Goal: Obtain resource: Download file/media

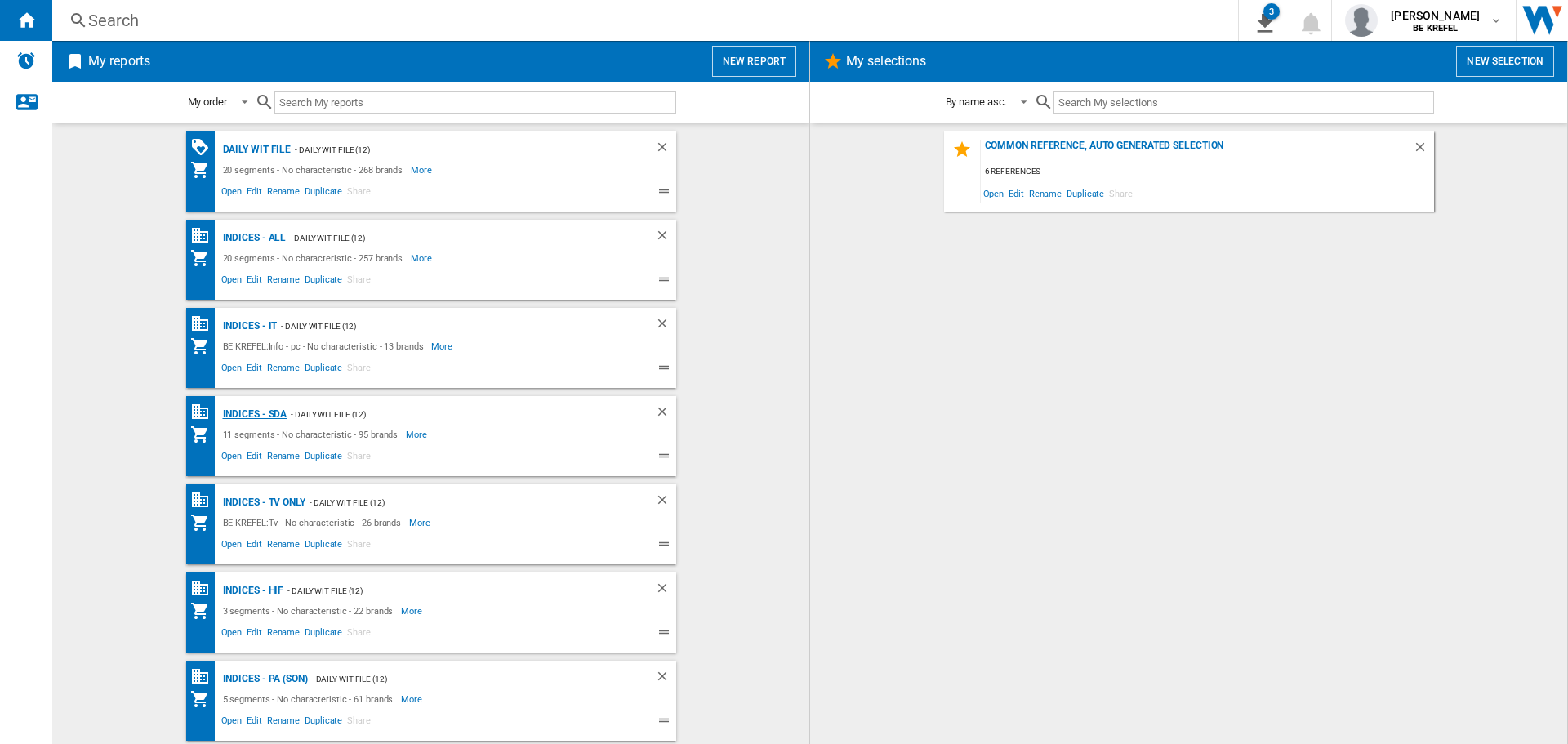
click at [247, 409] on div "Indices - SDA" at bounding box center [253, 415] width 68 height 20
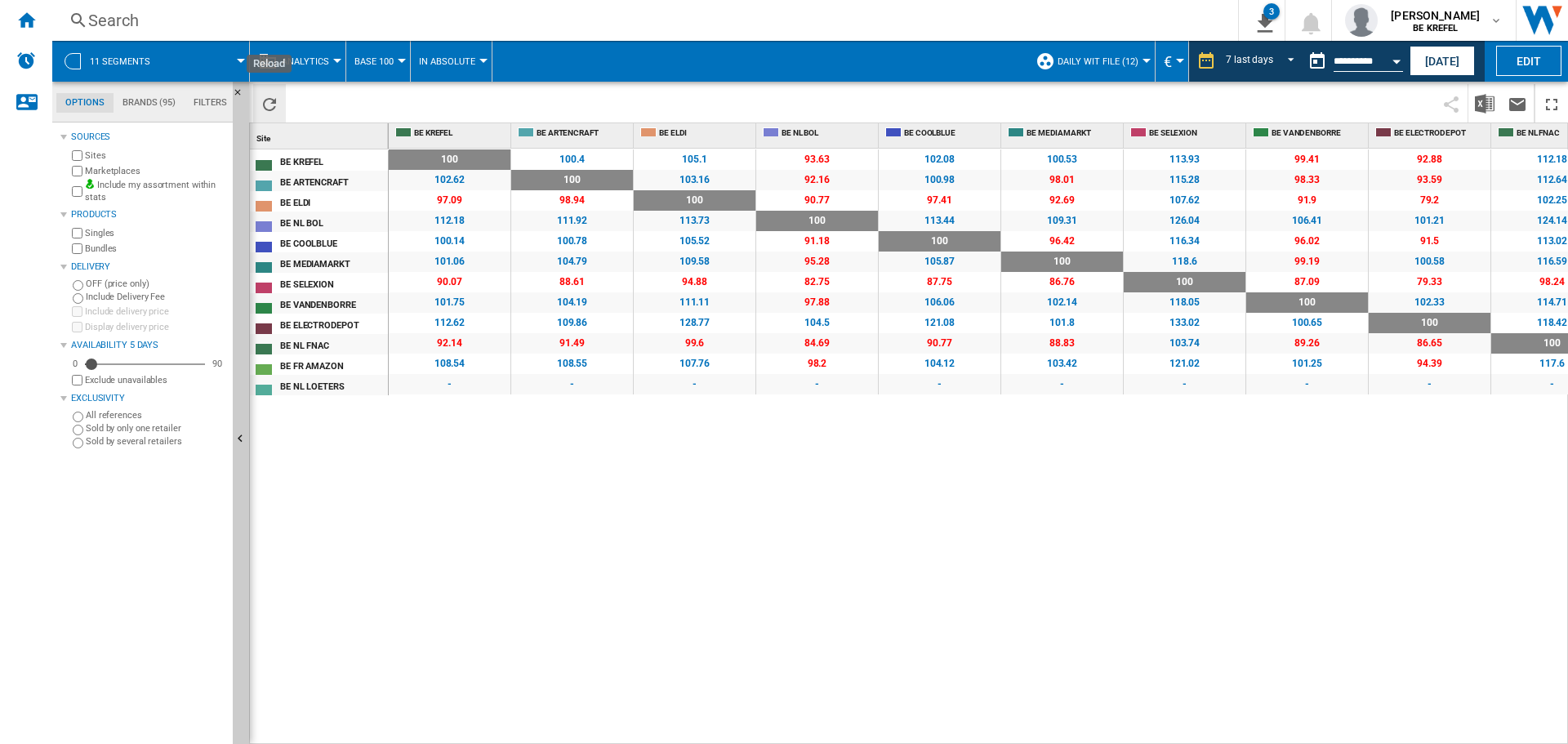
click at [261, 105] on ng-md-icon "Reload" at bounding box center [270, 105] width 20 height 20
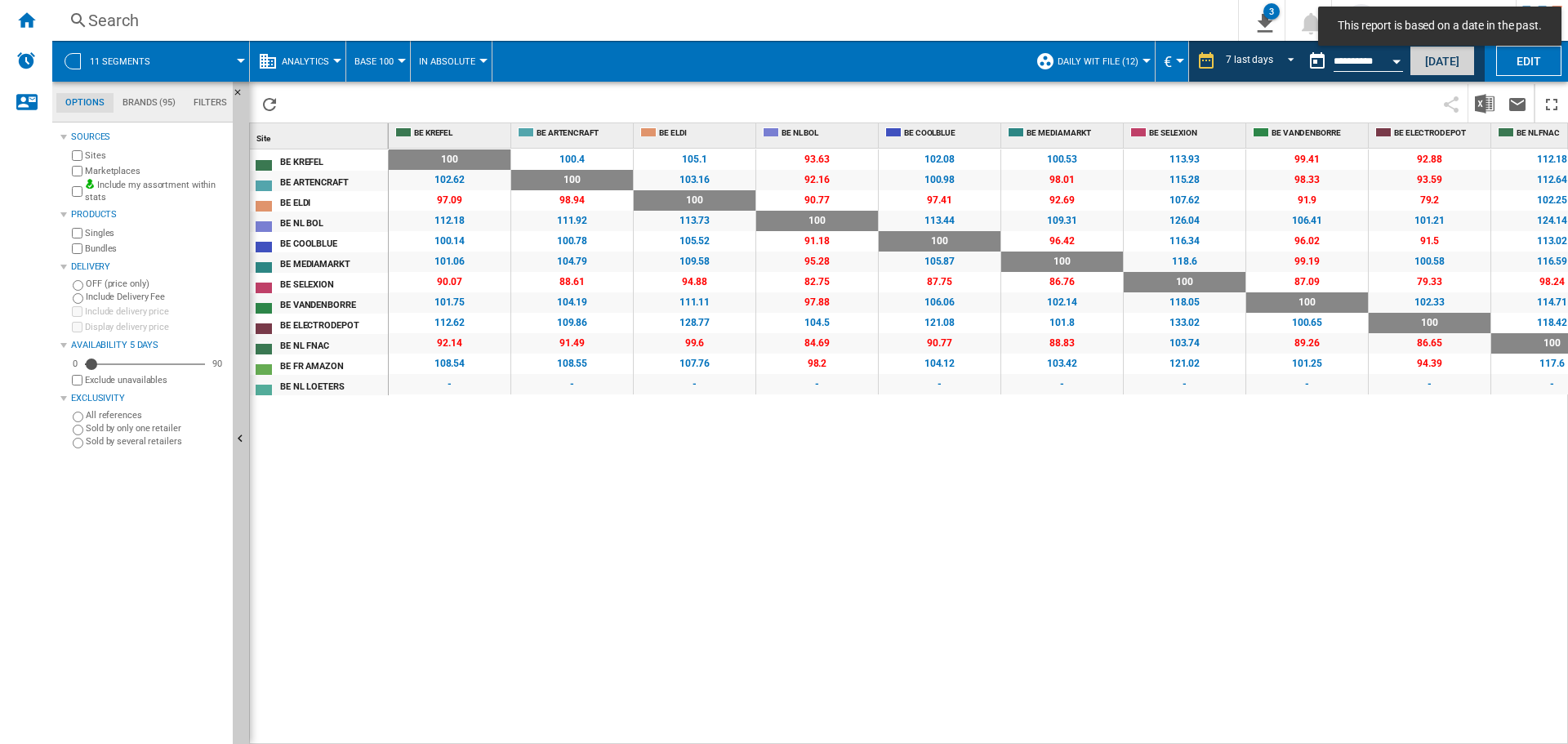
click at [1432, 58] on button "[DATE]" at bounding box center [1442, 61] width 66 height 30
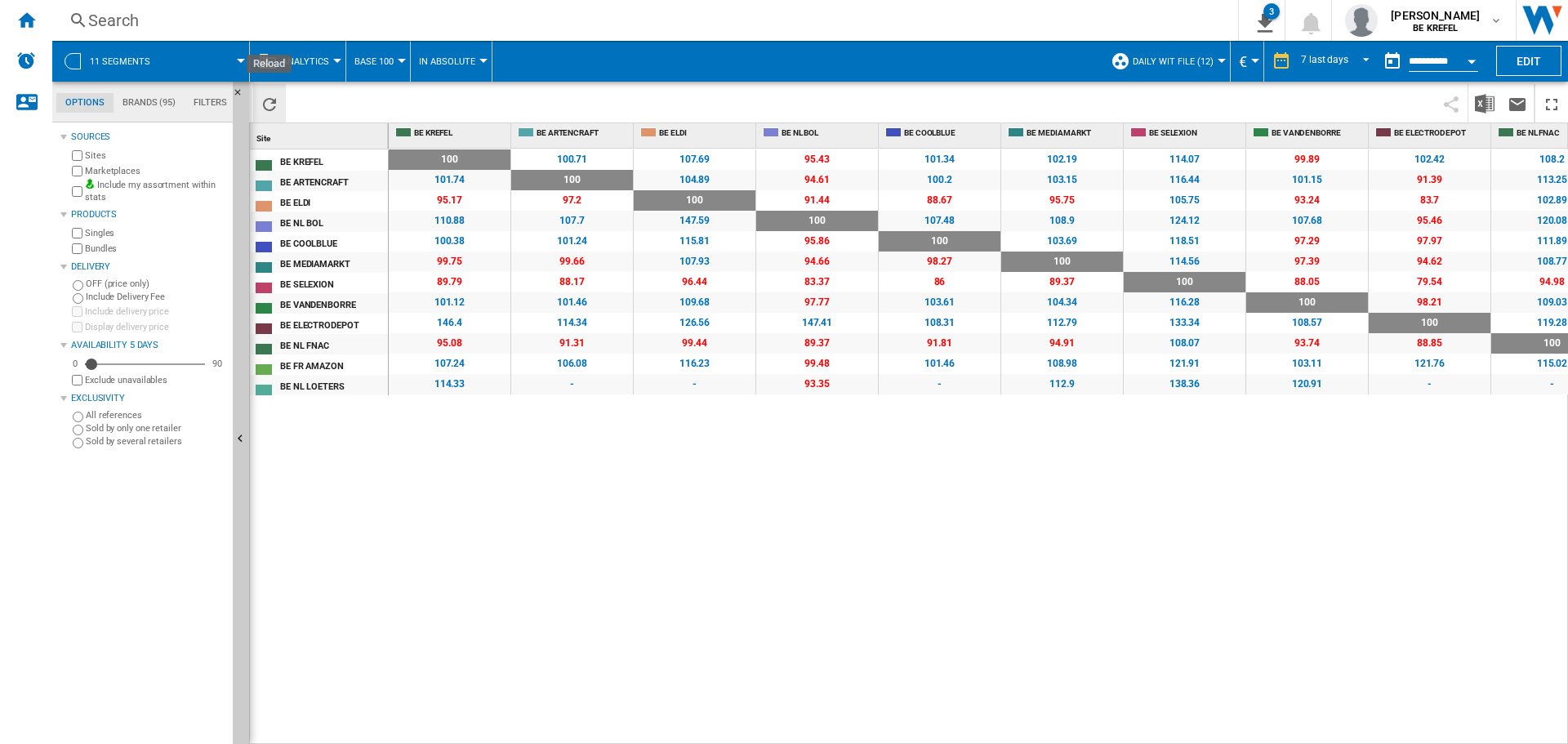
click at [264, 106] on ng-md-icon "Reload" at bounding box center [270, 105] width 20 height 20
click at [1474, 99] on button "Download in Excel" at bounding box center [1485, 103] width 33 height 38
click at [604, 511] on div "100 0 % 100.71 +0.71 % 107.69 +7.69 % 95.43 -4.57 % 101.34 +1.34 % 102.19 +2.19…" at bounding box center [979, 447] width 1180 height 597
click at [20, 19] on ng-md-icon "Home" at bounding box center [26, 20] width 20 height 20
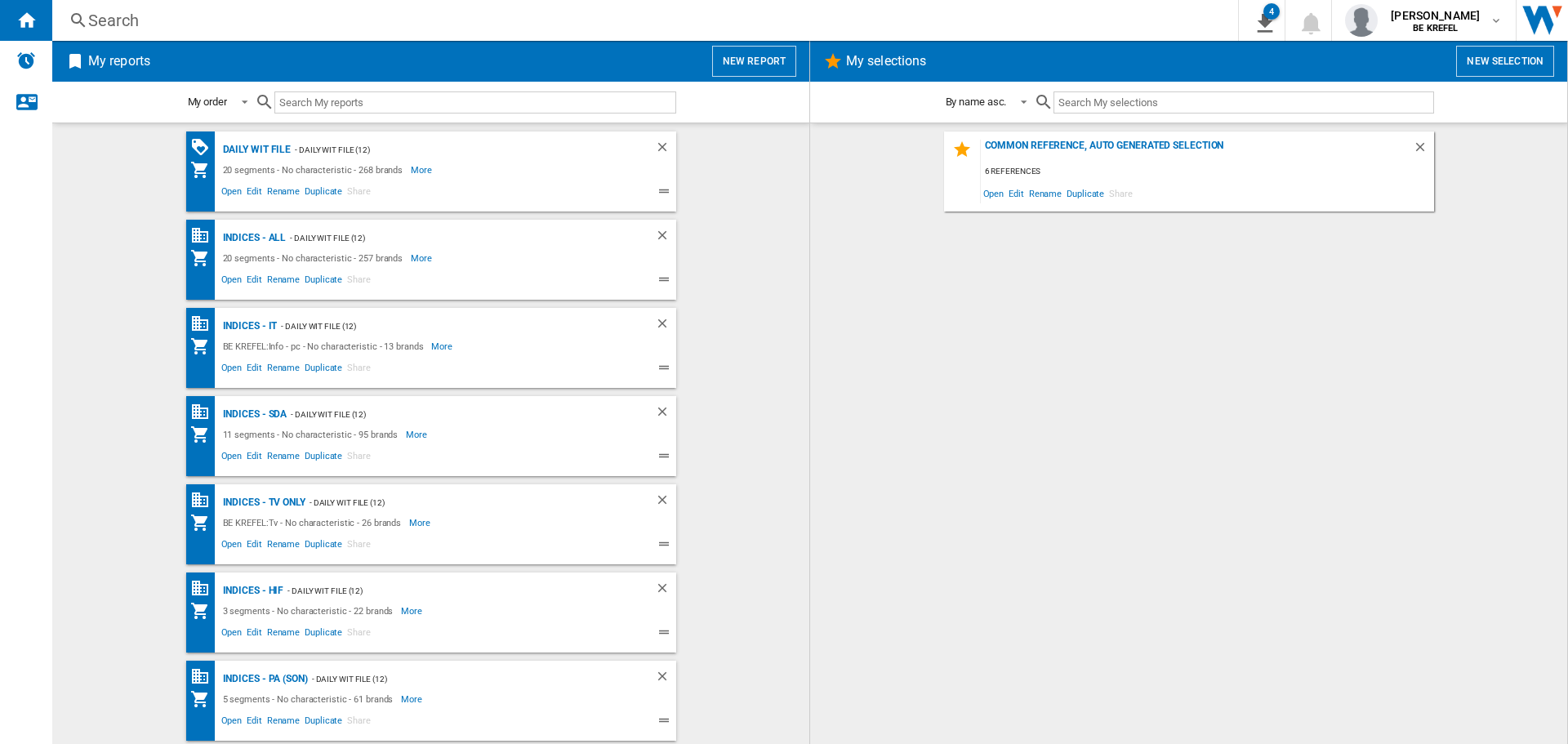
click at [1047, 402] on div "Common reference, auto generated selection 6 references Open Edit Rename Duplic…" at bounding box center [1188, 433] width 724 height 605
click at [255, 507] on div "Indices - TV only" at bounding box center [263, 503] width 87 height 20
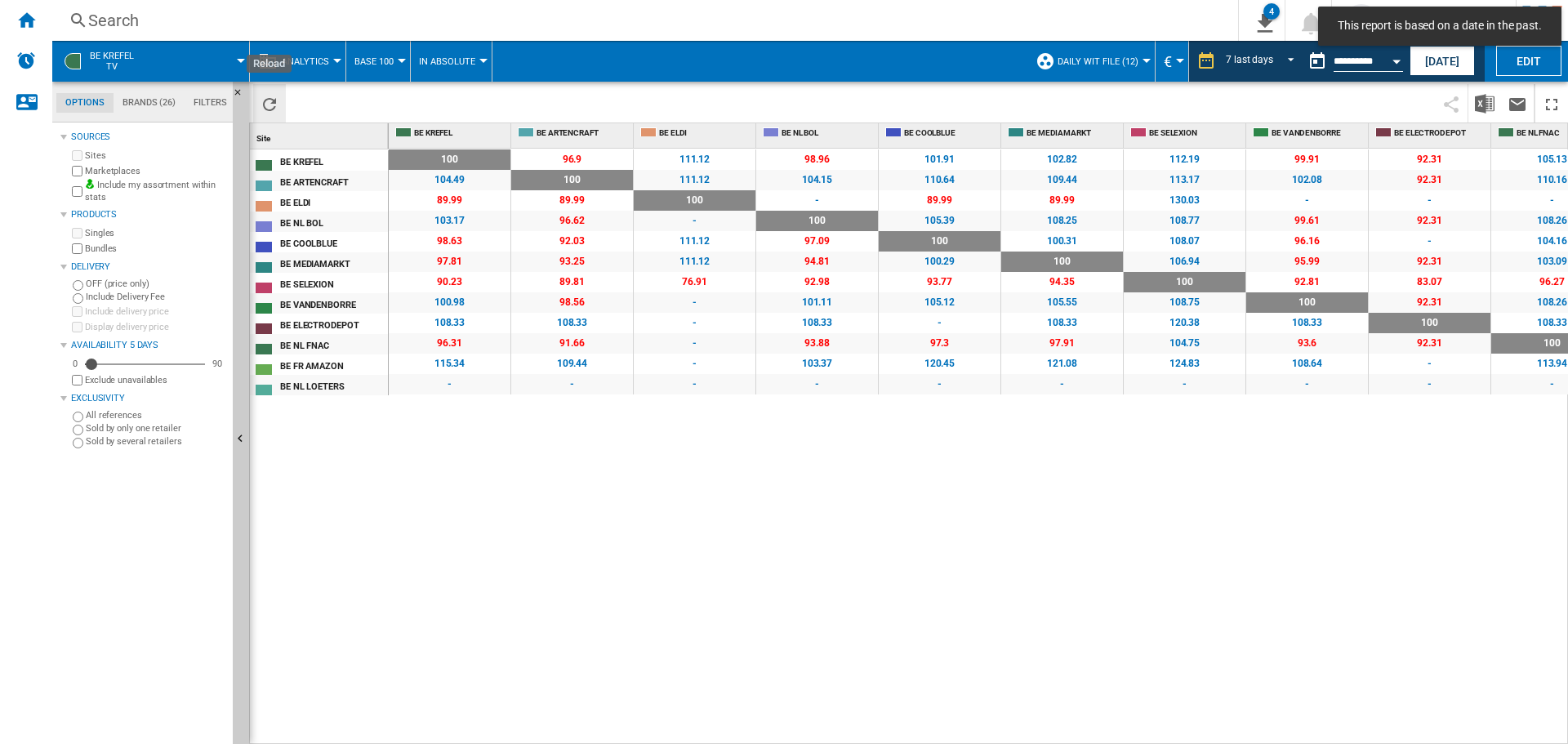
click at [268, 108] on ng-md-icon "Reload" at bounding box center [270, 105] width 20 height 20
click at [1438, 54] on button "[DATE]" at bounding box center [1442, 61] width 66 height 30
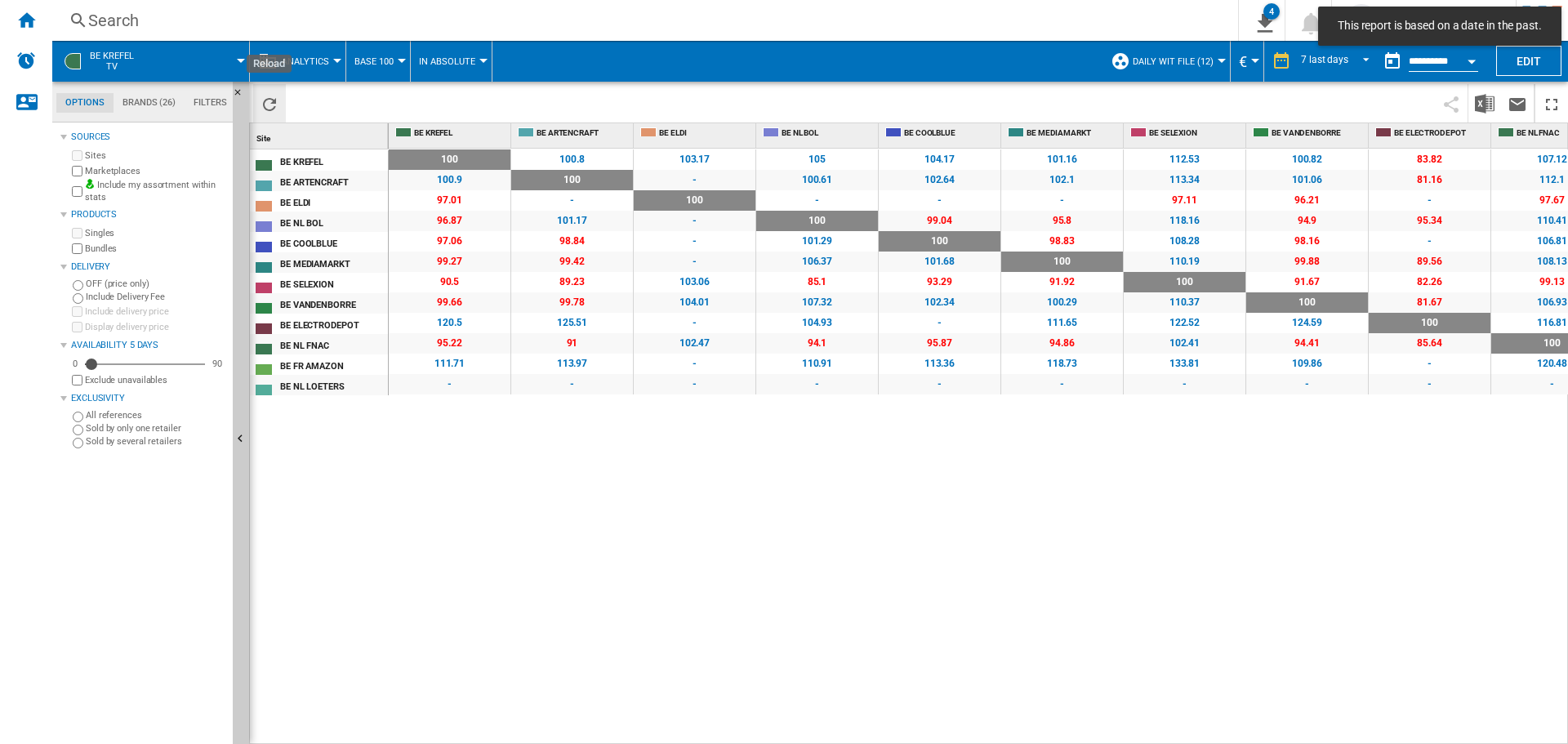
click at [262, 113] on ng-md-icon "Reload" at bounding box center [270, 105] width 20 height 20
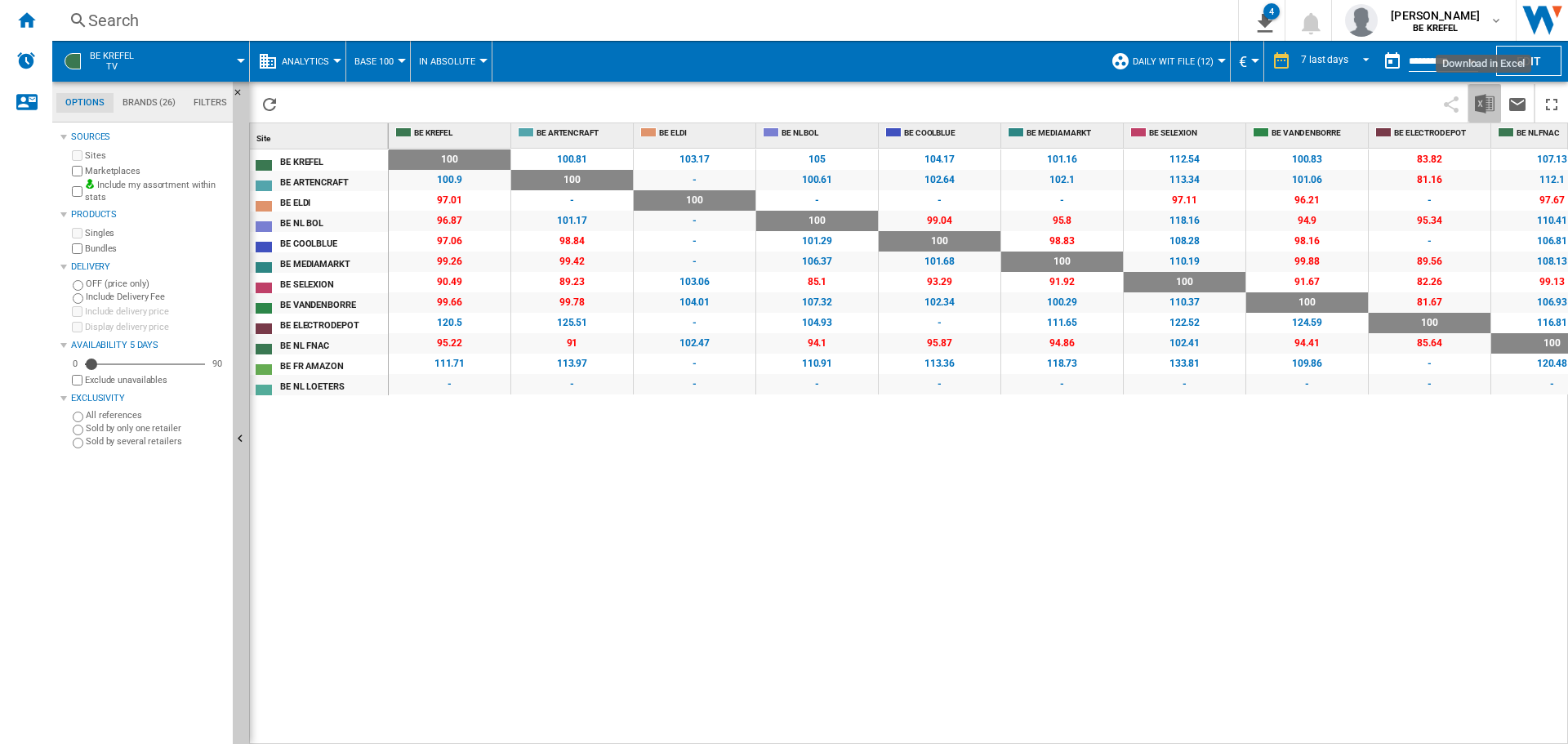
click at [1489, 107] on img "Download in Excel" at bounding box center [1485, 104] width 20 height 20
click at [942, 487] on div "100 0 % 100.81 +0.81 % 103.17 +3.17 % 105 +5 % 104.17 +4.17 % 101.16 +1.16 % 11…" at bounding box center [979, 447] width 1180 height 597
click at [1081, 487] on div "100 0 % 100.81 +0.81 % 103.17 +3.17 % 105 +5 % 104.17 +4.17 % 101.16 +1.16 % 11…" at bounding box center [979, 447] width 1180 height 597
click at [12, 16] on div "Home" at bounding box center [26, 20] width 52 height 41
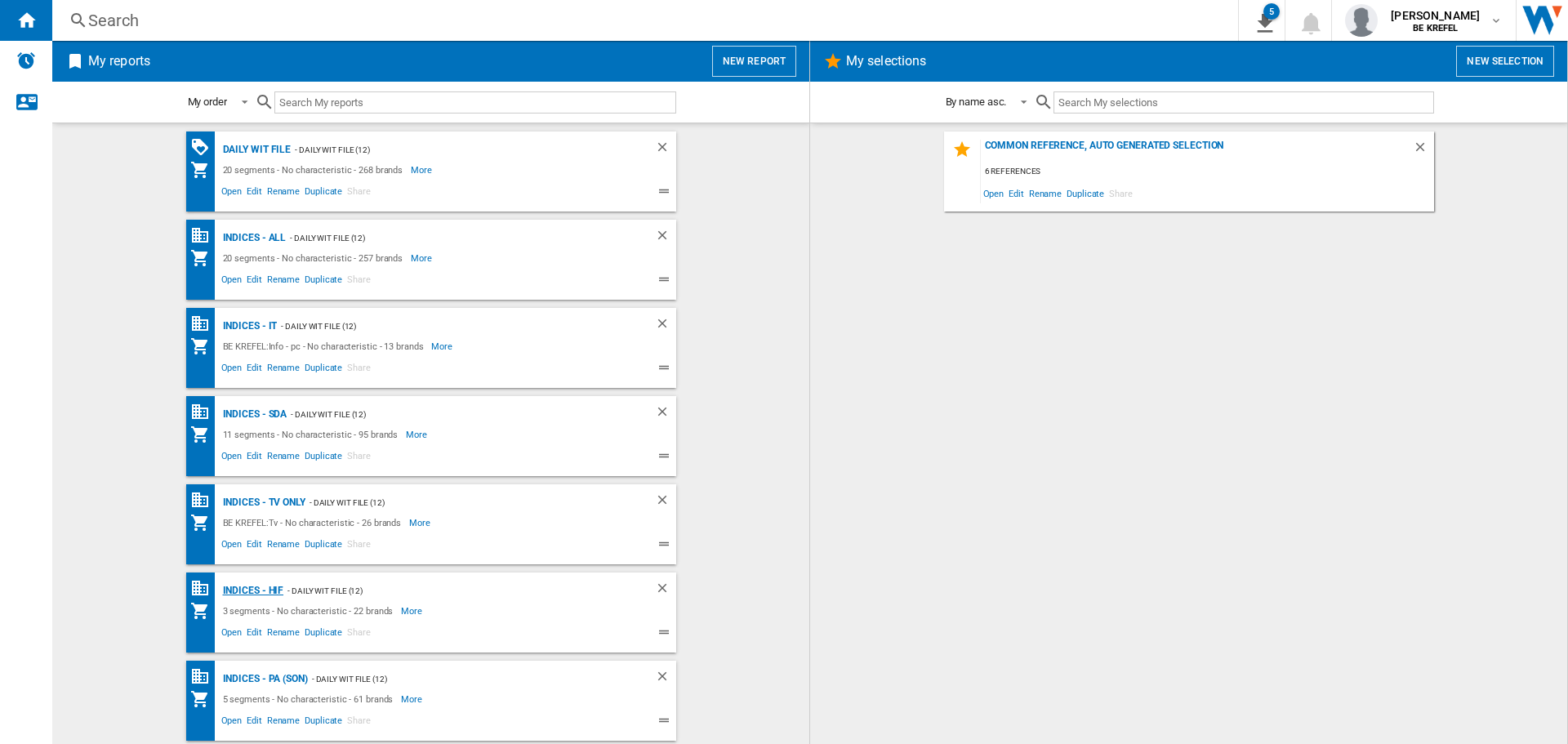
click at [267, 595] on div "Indices - HIF" at bounding box center [252, 590] width 66 height 20
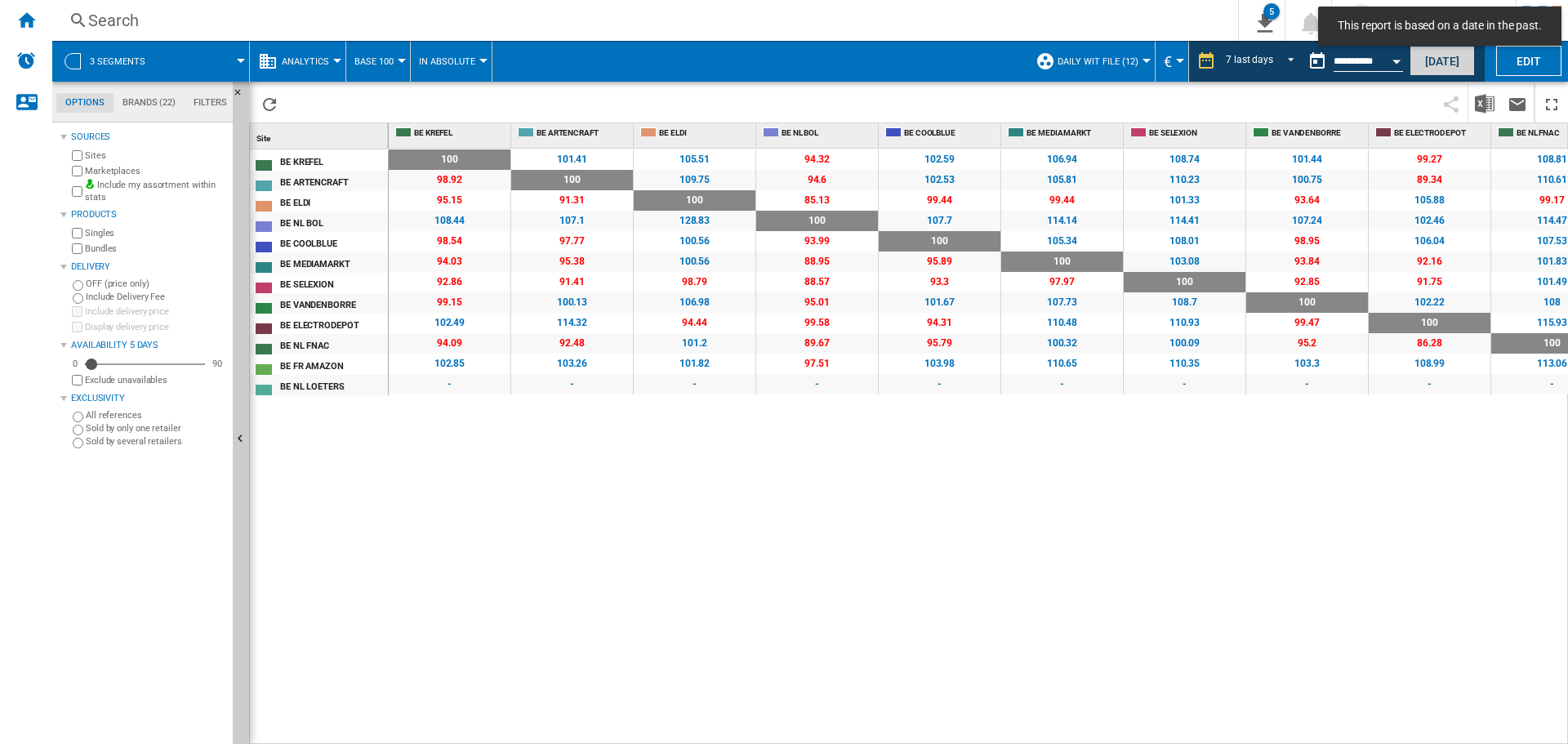
click at [1448, 57] on button "[DATE]" at bounding box center [1442, 61] width 66 height 30
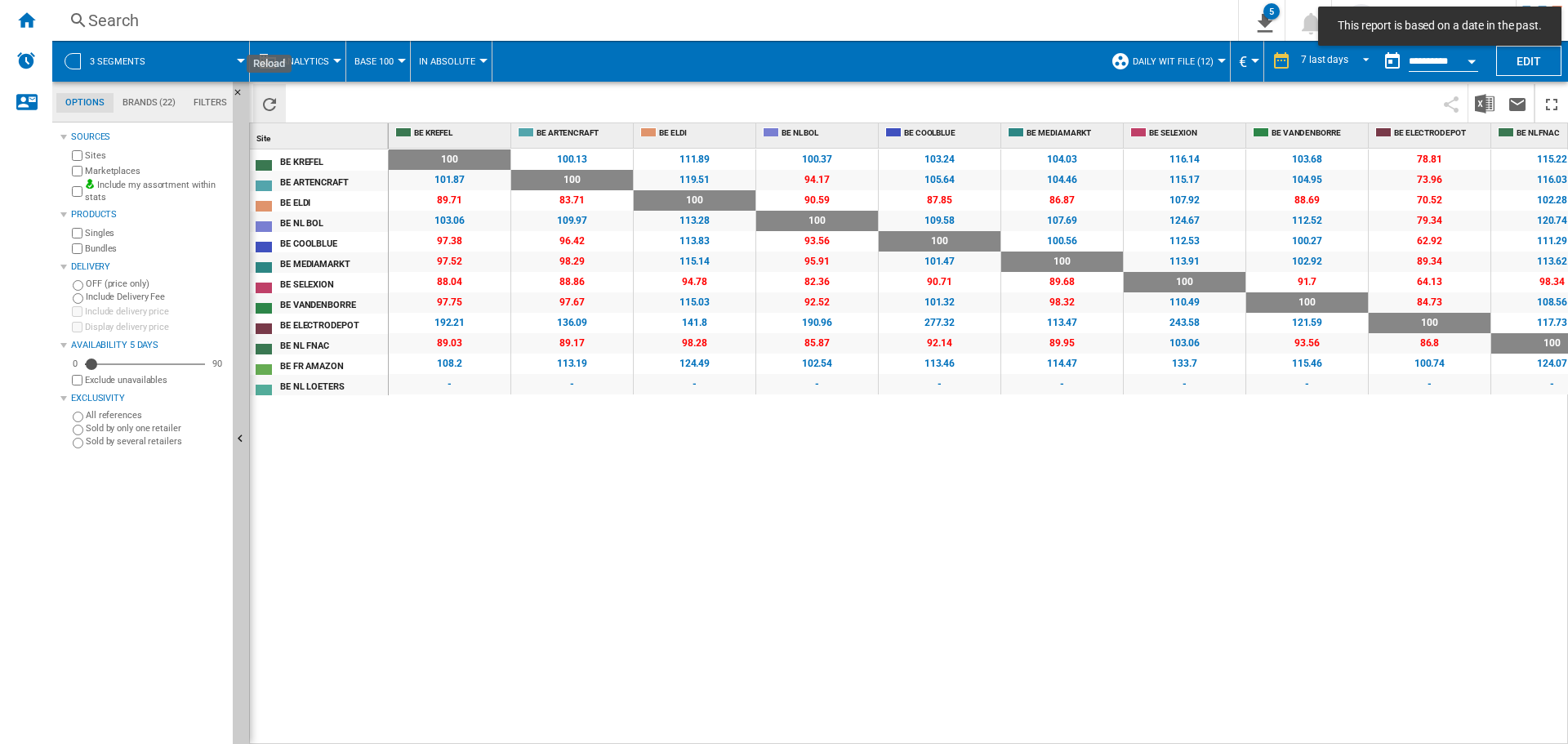
click at [277, 90] on button "Reload" at bounding box center [269, 103] width 33 height 38
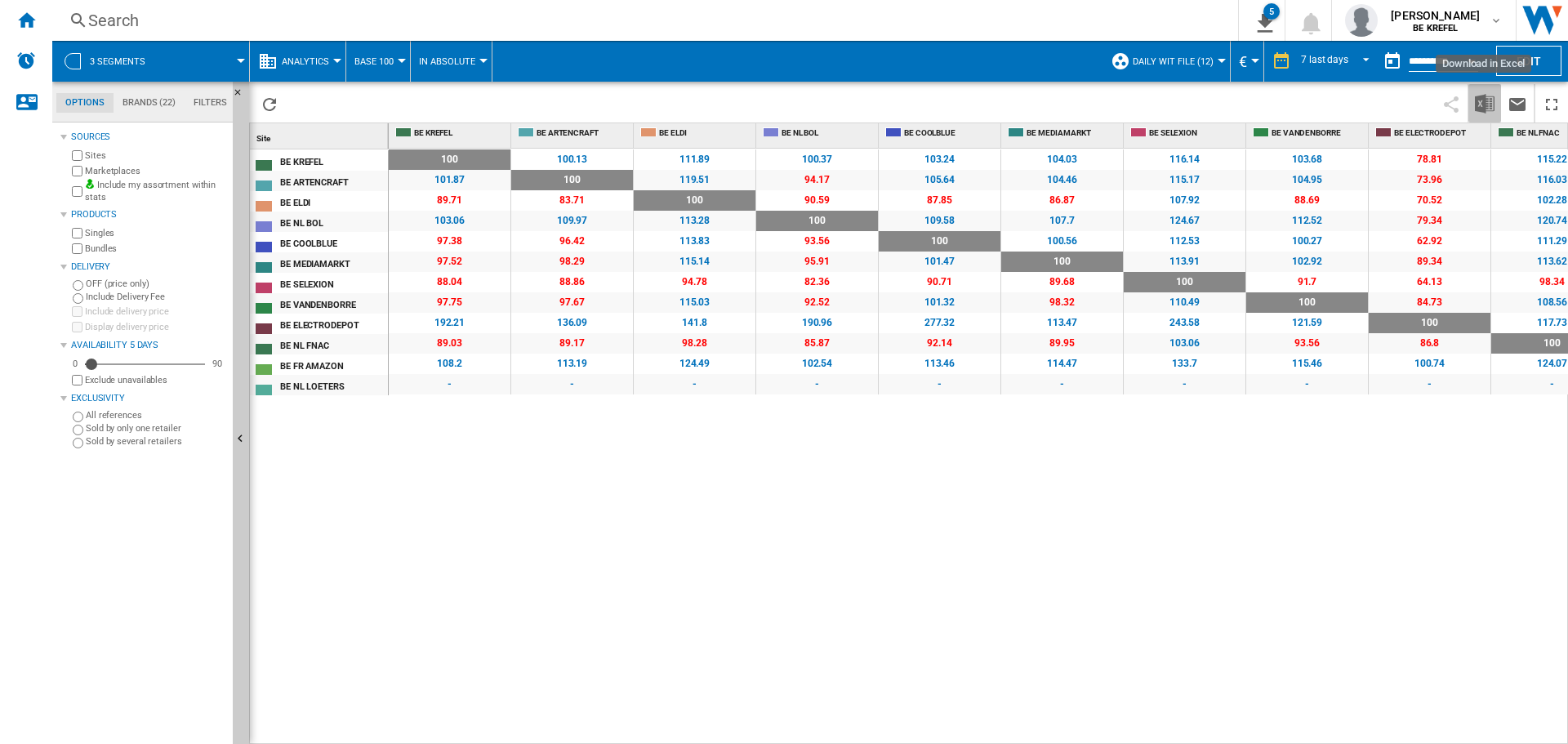
click at [1477, 100] on img "Download in Excel" at bounding box center [1485, 104] width 20 height 20
click at [977, 458] on div "100 0 % 100.13 +0.13 % 111.89 +11.89 % 100.37 +0.37 % 103.24 +3.24 % 104.03 +4.…" at bounding box center [979, 447] width 1180 height 597
click at [1176, 512] on div "100 0 % 100.13 +0.13 % 111.89 +11.89 % 100.37 +0.37 % 103.24 +3.24 % 104.03 +4.…" at bounding box center [979, 447] width 1180 height 597
click at [28, 21] on ng-md-icon "Home" at bounding box center [26, 20] width 20 height 20
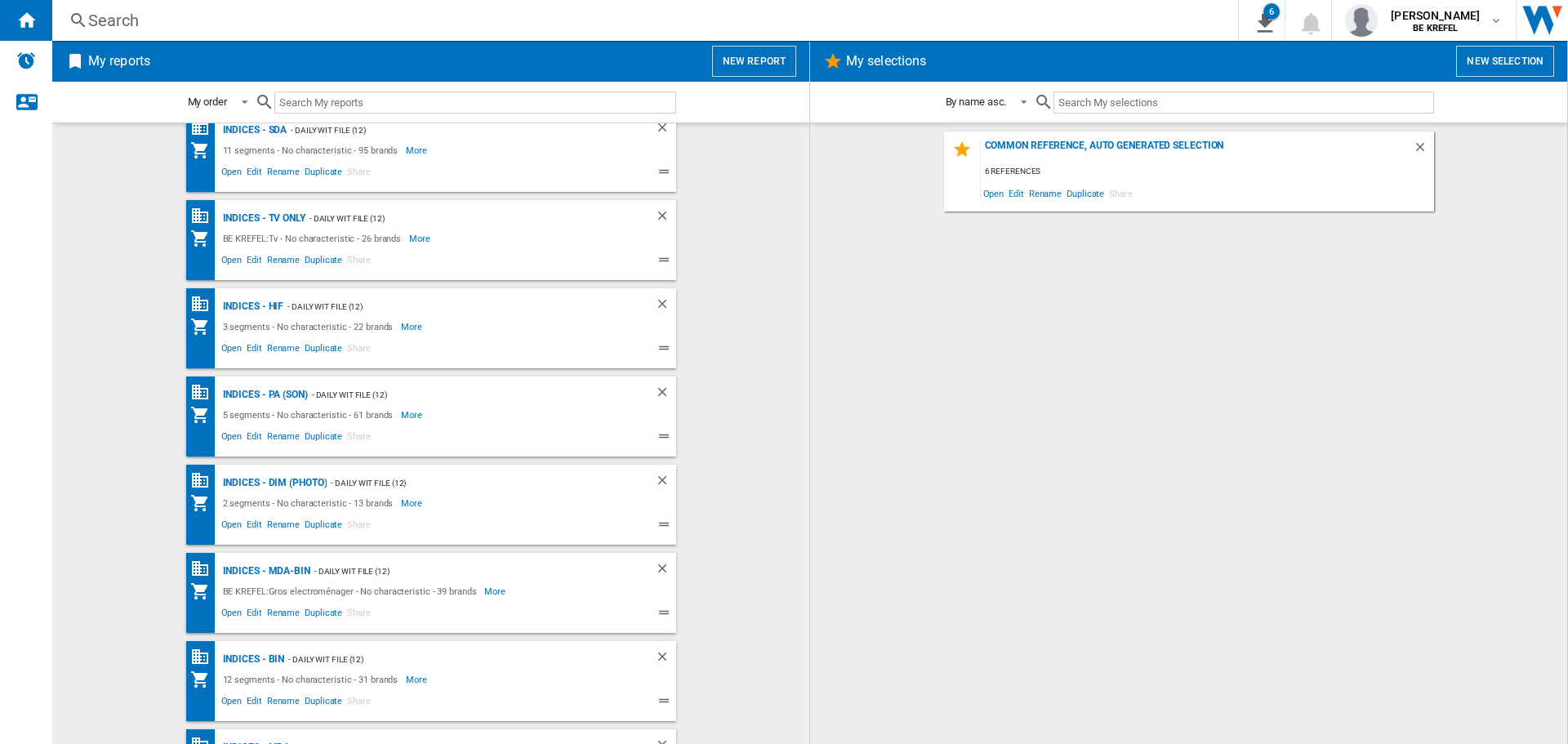
scroll to position [327, 0]
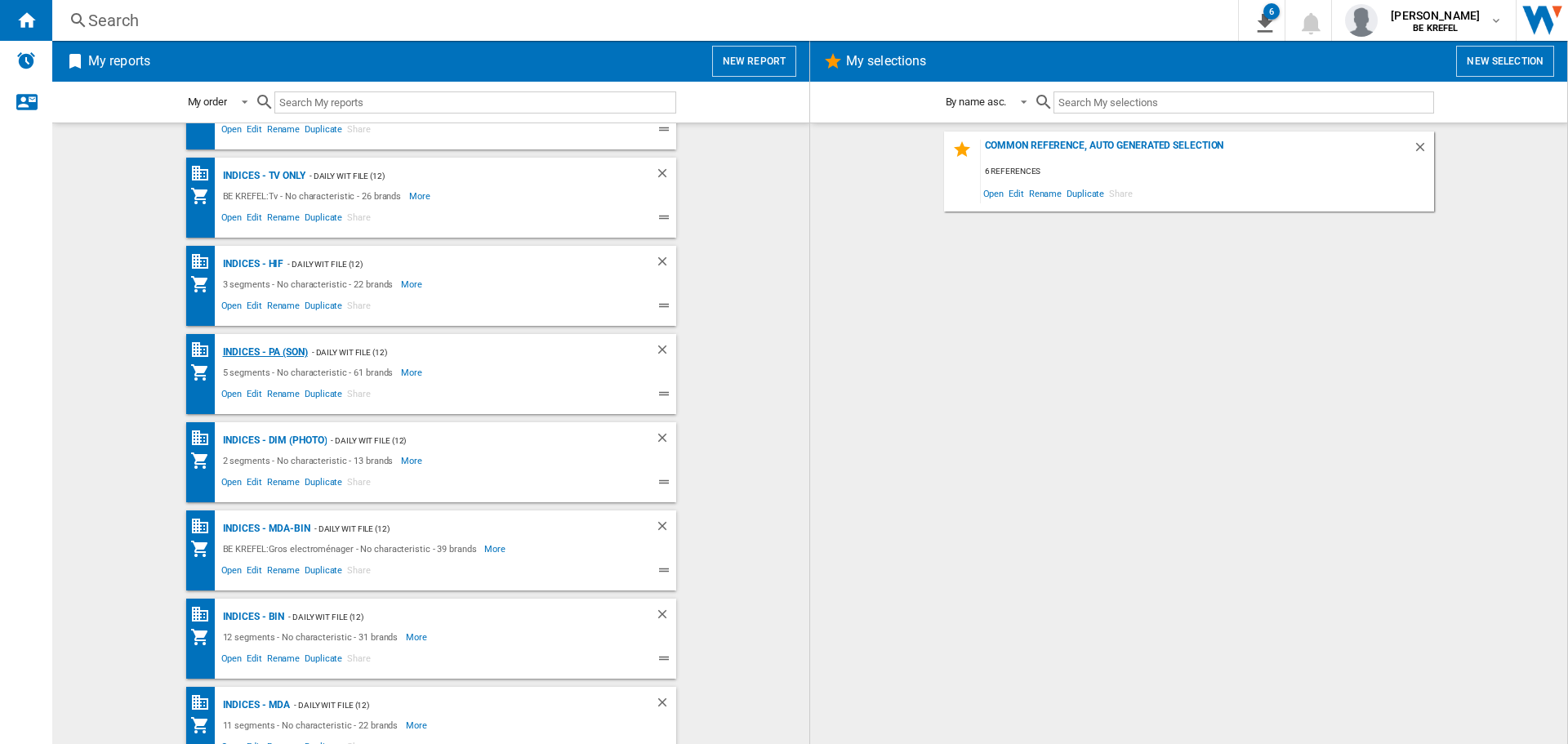
click at [240, 353] on div "Indices - PA (son)" at bounding box center [264, 352] width 89 height 20
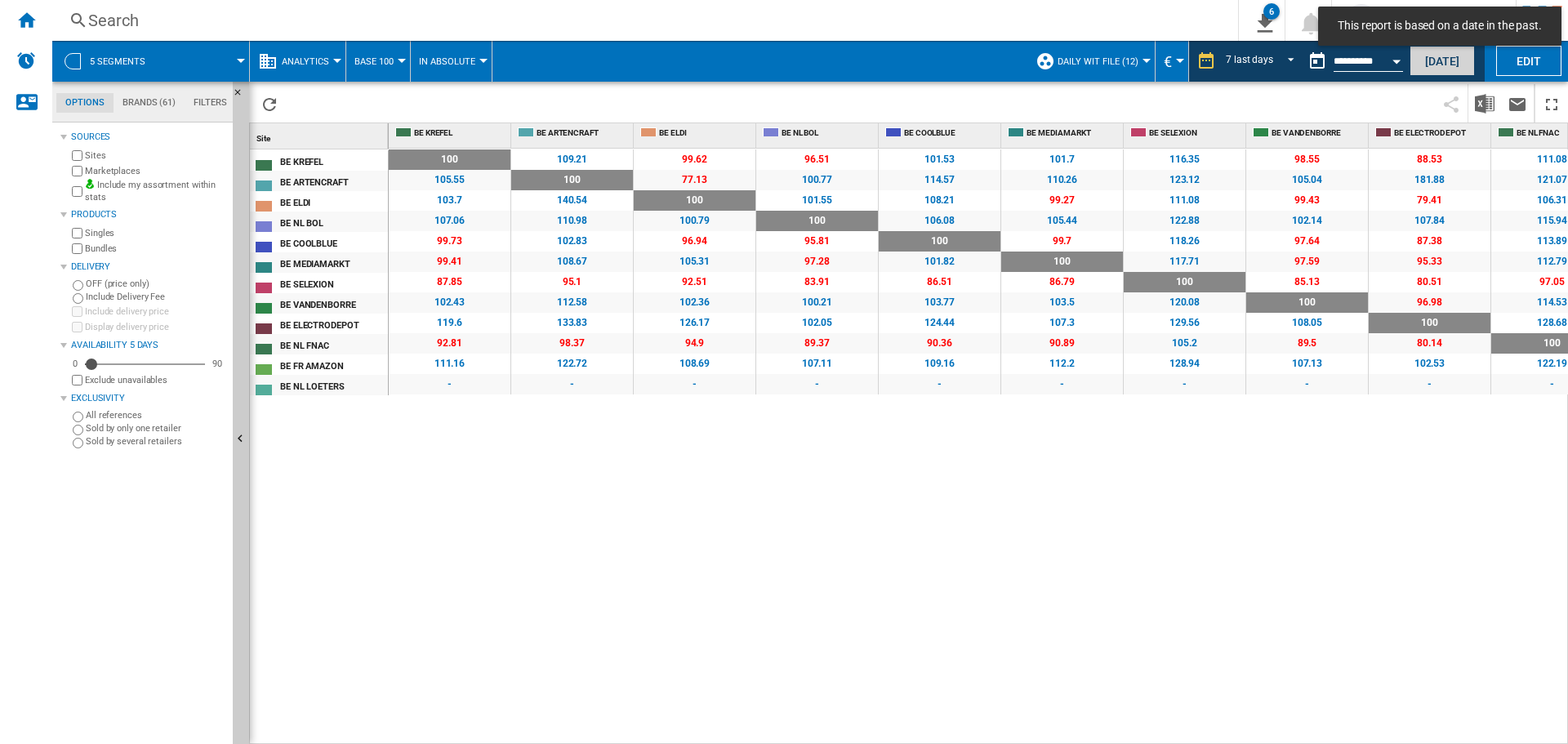
click at [1431, 72] on button "[DATE]" at bounding box center [1442, 61] width 66 height 30
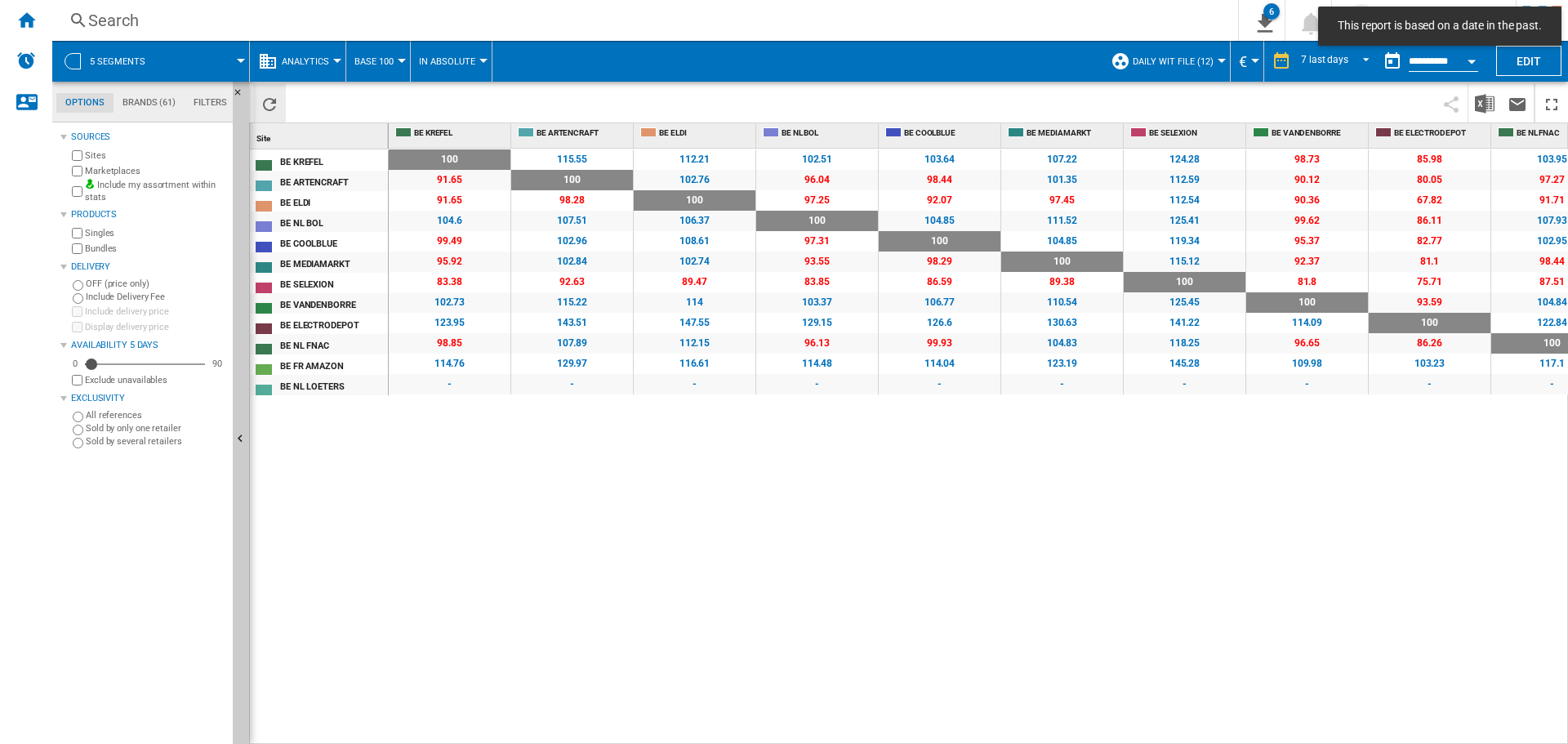
click at [269, 99] on ng-md-icon "Reload" at bounding box center [270, 105] width 20 height 20
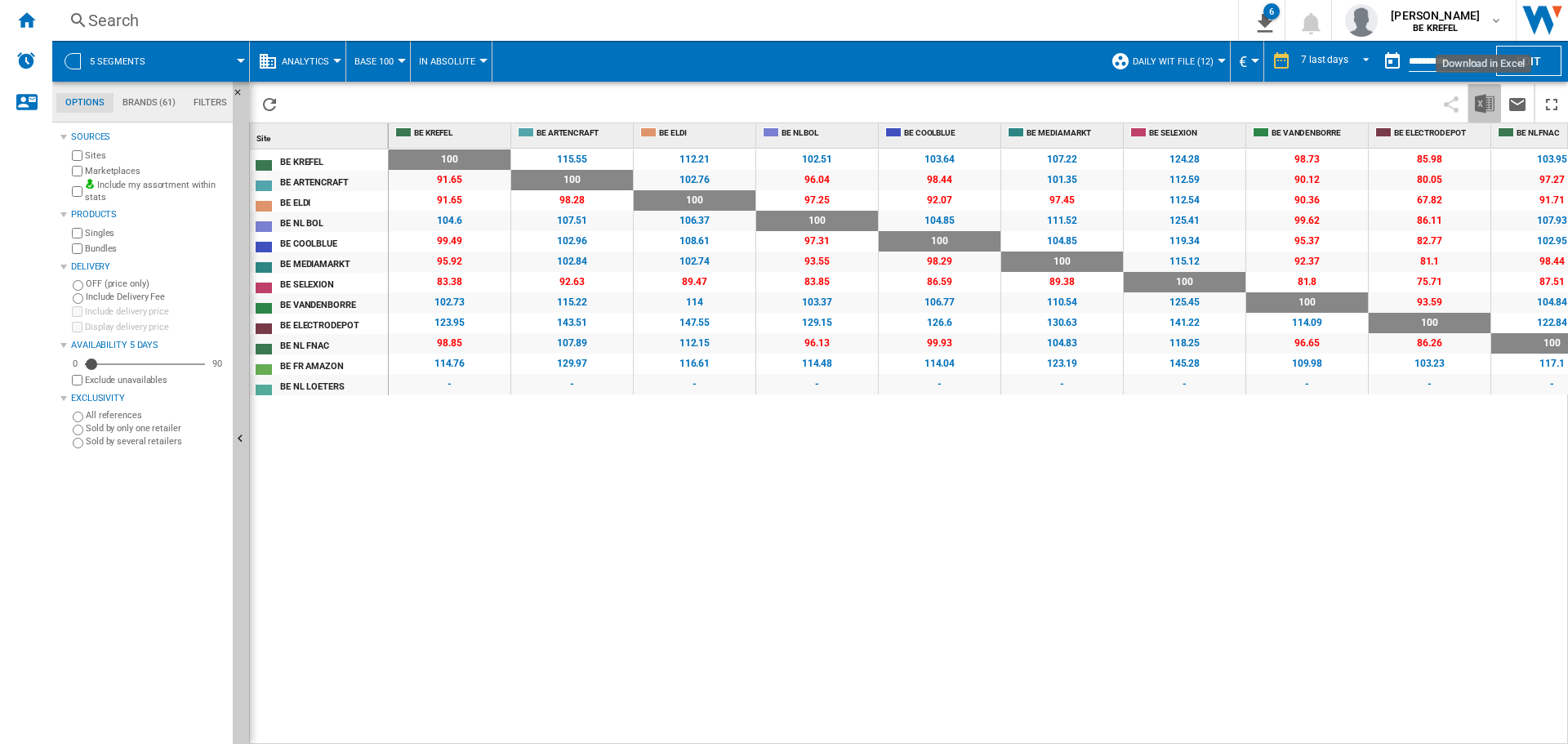
click at [1484, 103] on img "Download in Excel" at bounding box center [1485, 104] width 20 height 20
drag, startPoint x: 765, startPoint y: 557, endPoint x: 528, endPoint y: 323, distance: 333.1
click at [764, 557] on div "100 0 % 115.55 +15.55 % 112.21 +12.21 % 102.51 +2.51 % 103.64 +3.64 % 107.22 +7…" at bounding box center [979, 447] width 1180 height 597
click at [23, 33] on div "Home" at bounding box center [26, 20] width 52 height 41
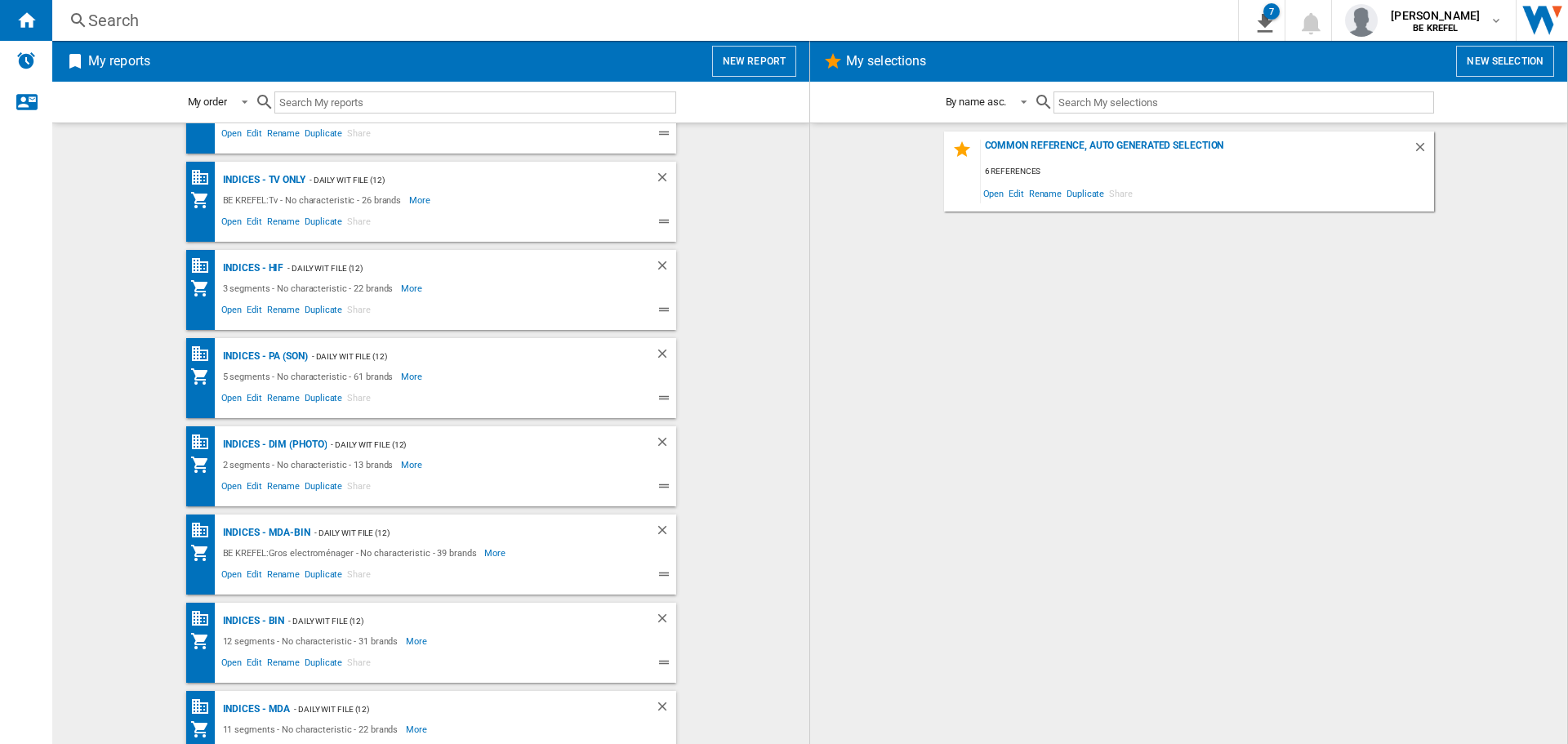
scroll to position [327, 0]
click at [291, 435] on div "Indices - DIM (photo)" at bounding box center [273, 440] width 108 height 20
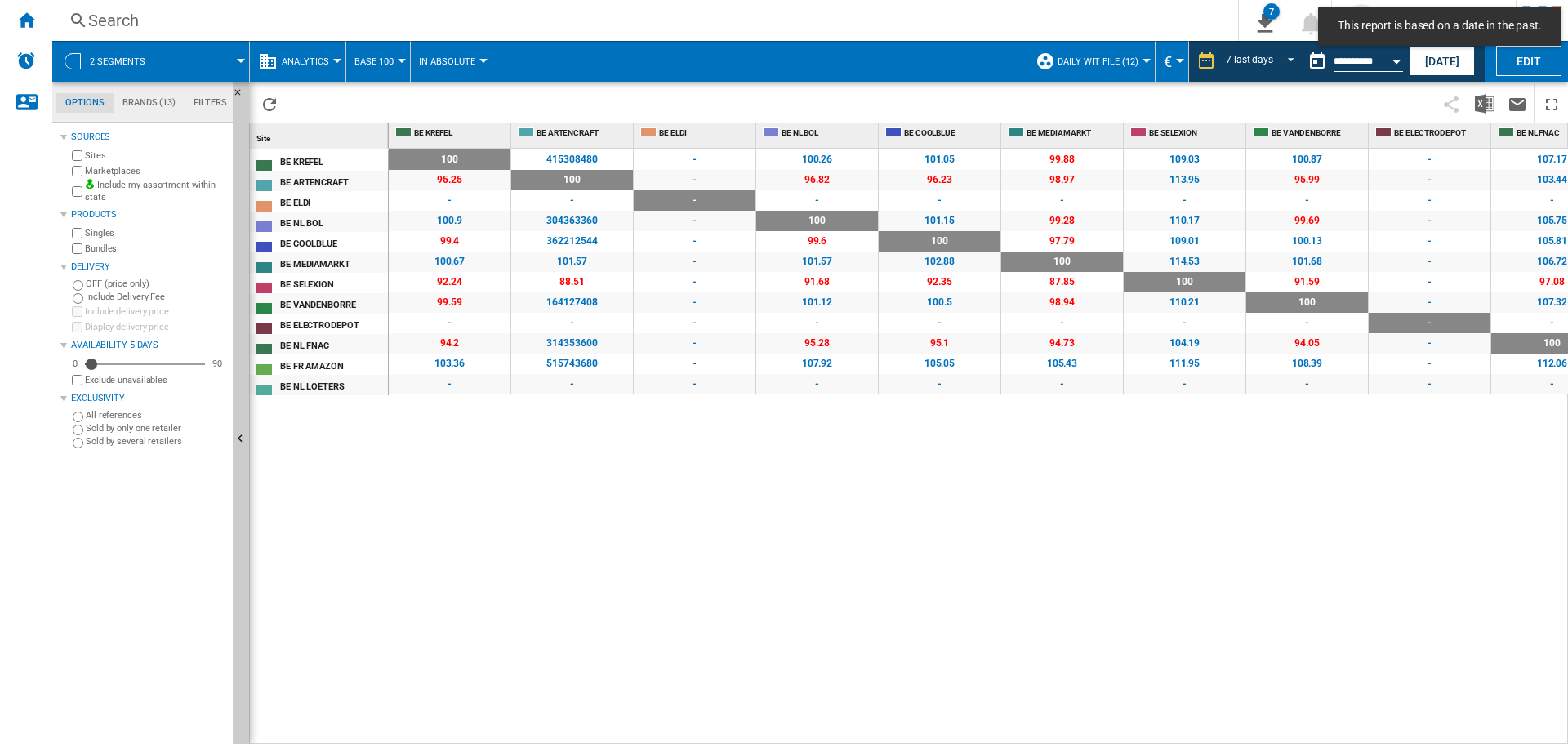
click at [699, 503] on div "100 0 % 415308480 [PHONE_NUMBER] % - - 100.26 +0.26 % 101.05 +1.05 % 99.88 -0.1…" at bounding box center [979, 447] width 1180 height 597
click at [1434, 74] on button "[DATE]" at bounding box center [1442, 61] width 66 height 30
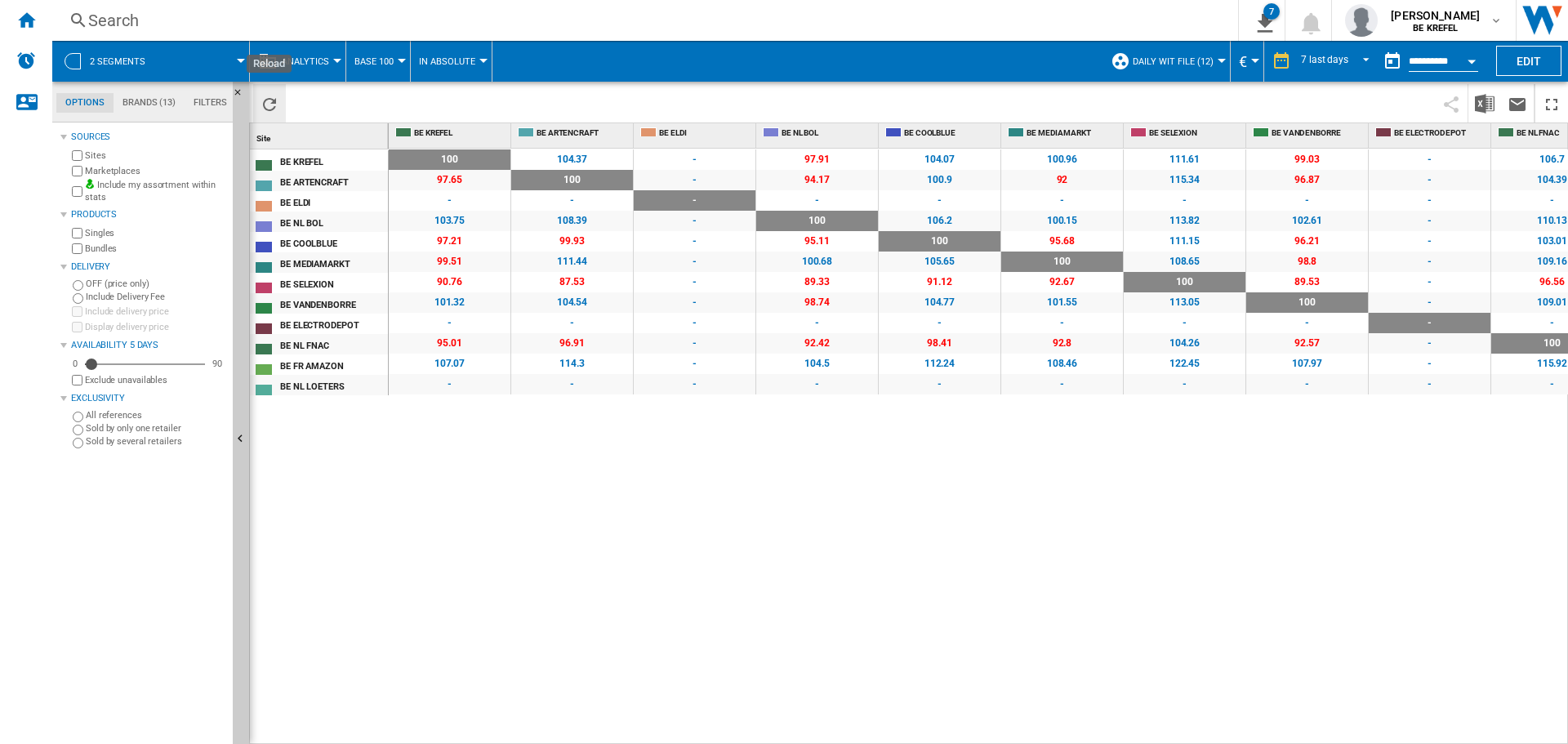
click at [257, 104] on button "Reload" at bounding box center [269, 103] width 33 height 38
click at [1485, 103] on img "Download in Excel" at bounding box center [1485, 104] width 20 height 20
click at [28, 17] on ng-md-icon "Home" at bounding box center [26, 20] width 20 height 20
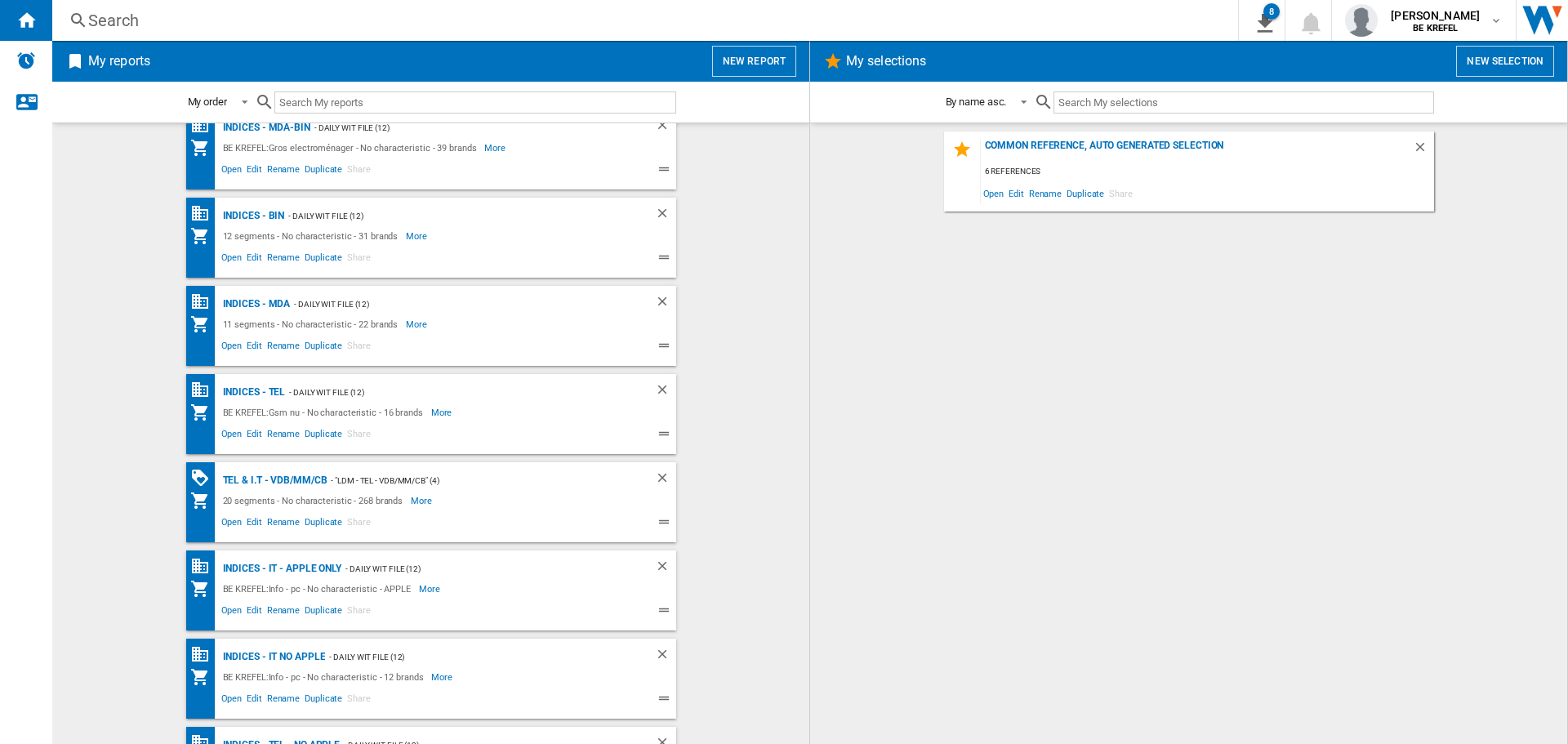
scroll to position [879, 0]
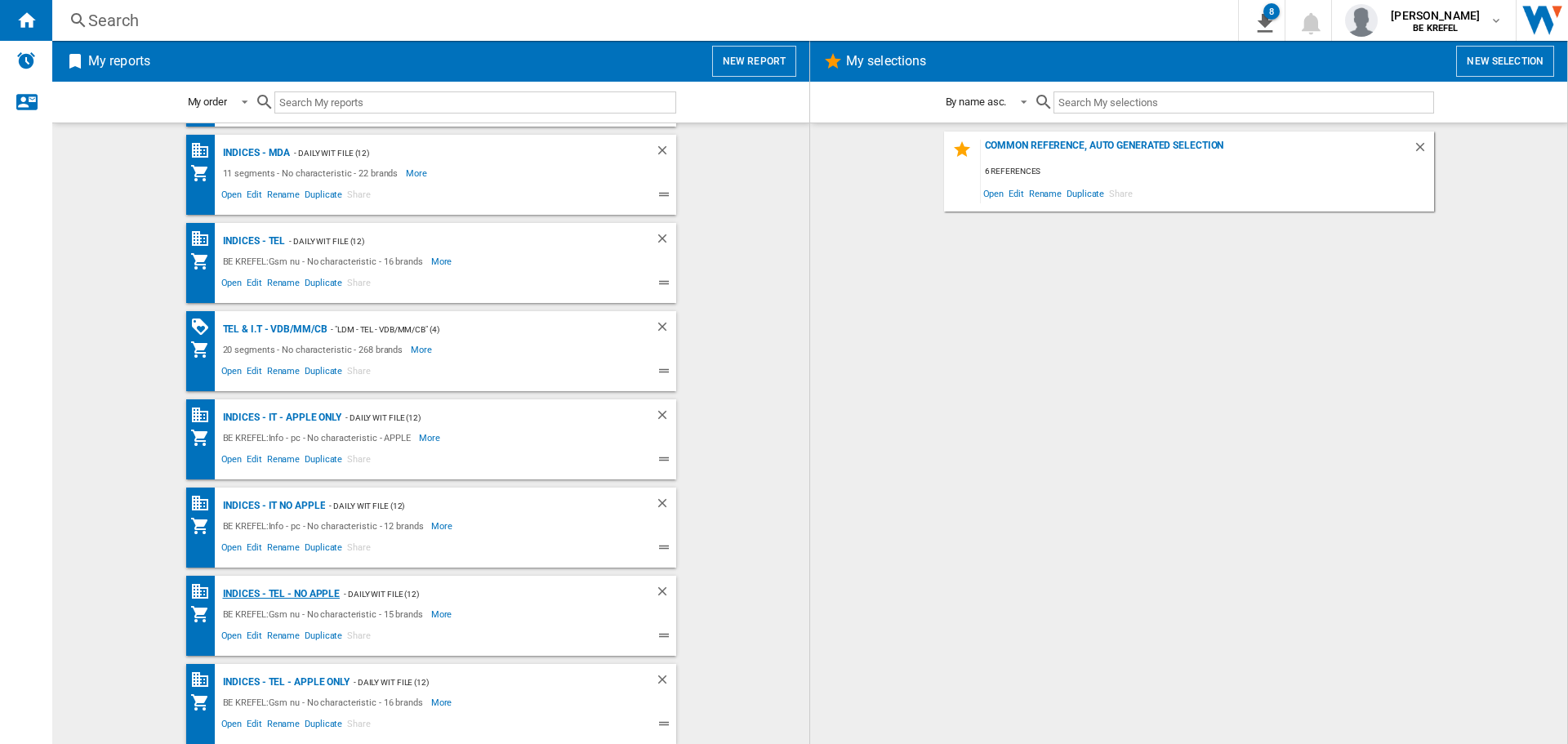
click at [269, 597] on div "Indices - TEL - NO APPLE" at bounding box center [280, 594] width 122 height 20
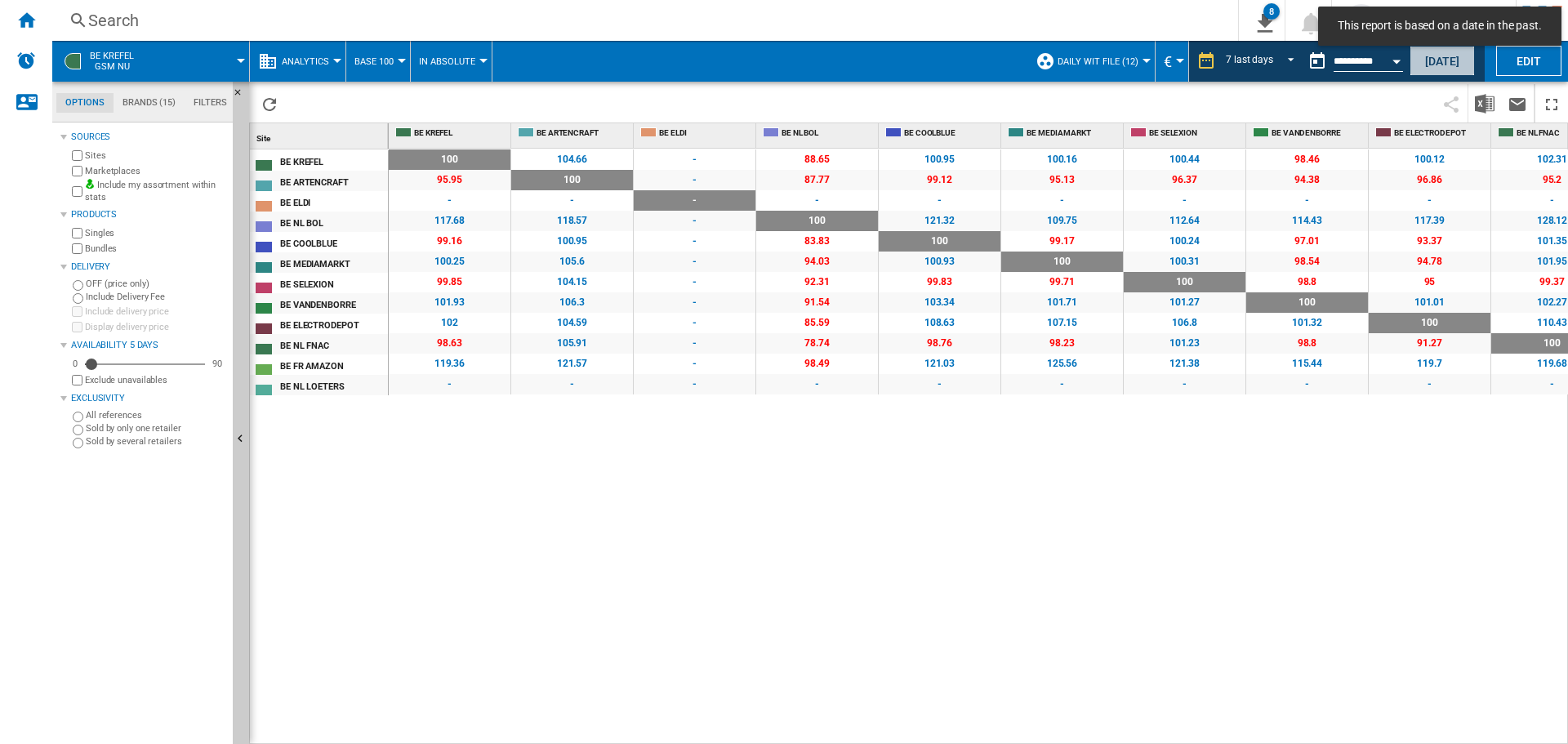
drag, startPoint x: 1427, startPoint y: 67, endPoint x: 1274, endPoint y: 162, distance: 180.1
click at [1428, 69] on button "[DATE]" at bounding box center [1442, 61] width 66 height 30
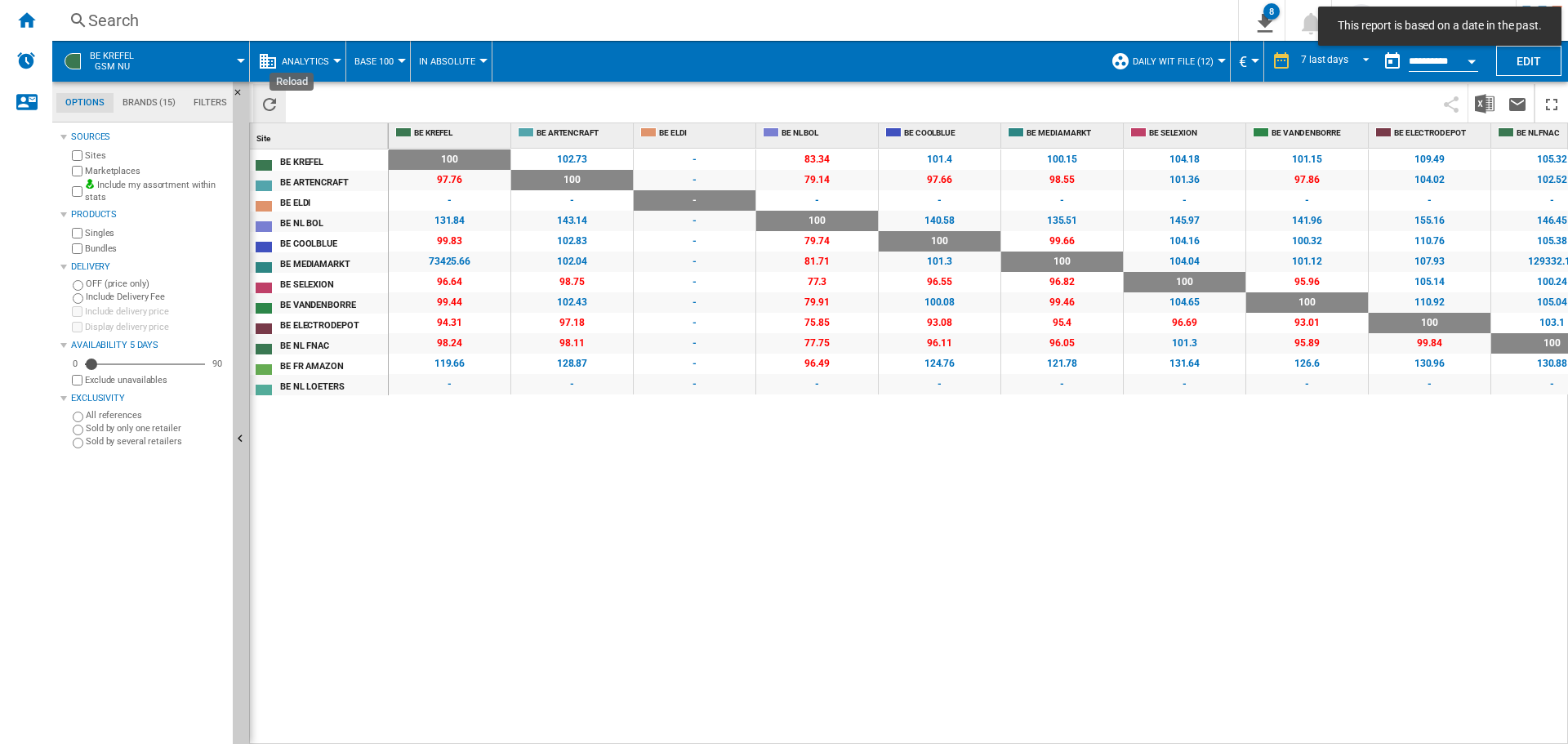
click at [261, 105] on ng-md-icon "Reload" at bounding box center [270, 105] width 20 height 20
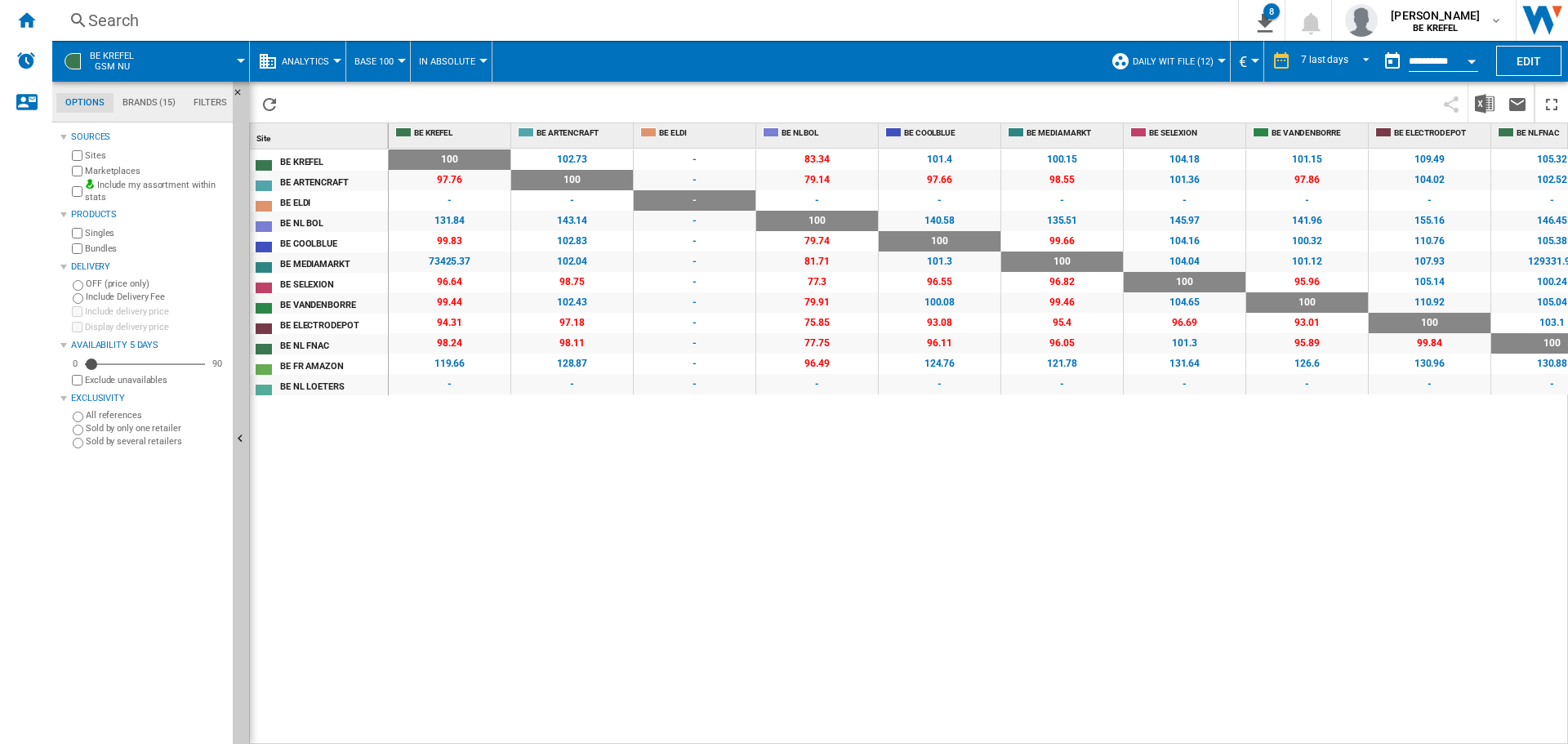
click at [730, 587] on div "100 0 % 102.73 +2.73 % - - 83.34 -16.66 % 101.4 +1.4 % 100.15 +0.15 % 104.18 +4…" at bounding box center [979, 447] width 1180 height 597
click at [1489, 102] on img "Download in Excel" at bounding box center [1485, 104] width 20 height 20
click at [750, 535] on div "100 0 % 102.73 +2.73 % - - 83.34 -16.66 % 101.4 +1.4 % 100.15 +0.15 % 104.18 +4…" at bounding box center [979, 447] width 1180 height 597
click at [899, 495] on div "100 0 % 102.73 +2.73 % - - 83.34 -16.66 % 101.4 +1.4 % 100.15 +0.15 % 104.18 +4…" at bounding box center [979, 447] width 1180 height 597
click at [269, 107] on ng-md-icon "Reload" at bounding box center [270, 105] width 20 height 20
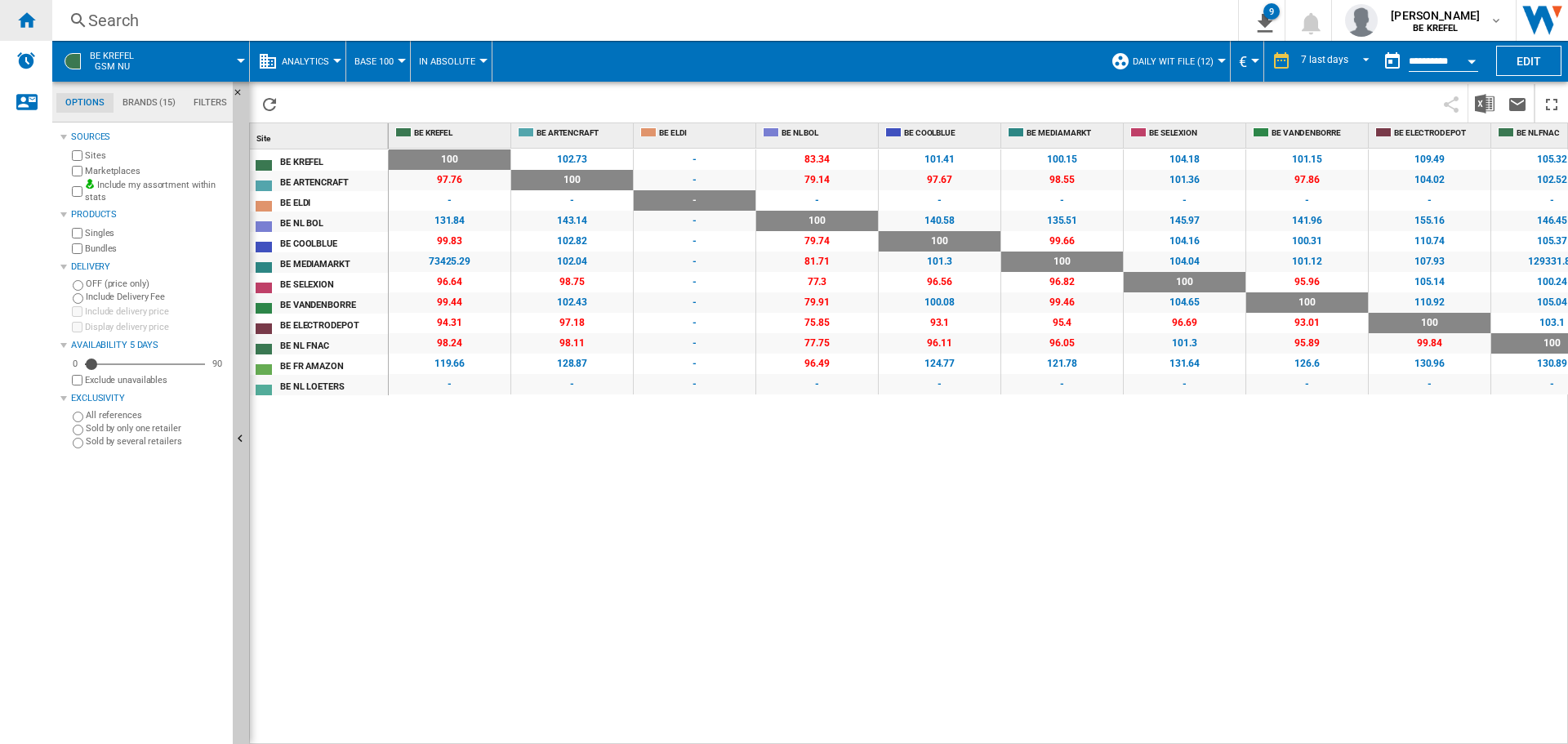
click at [8, 15] on div "Home" at bounding box center [26, 20] width 52 height 41
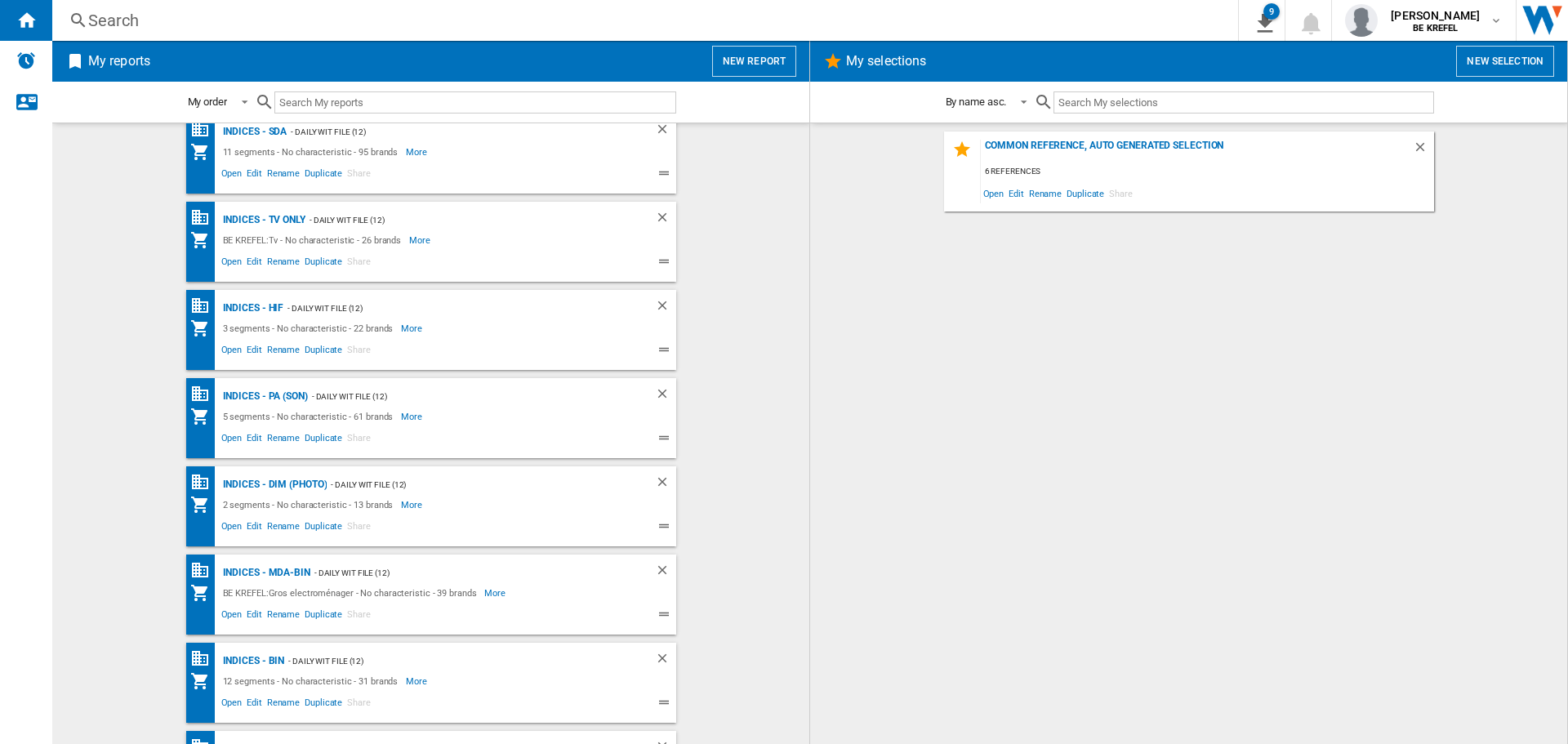
scroll to position [879, 0]
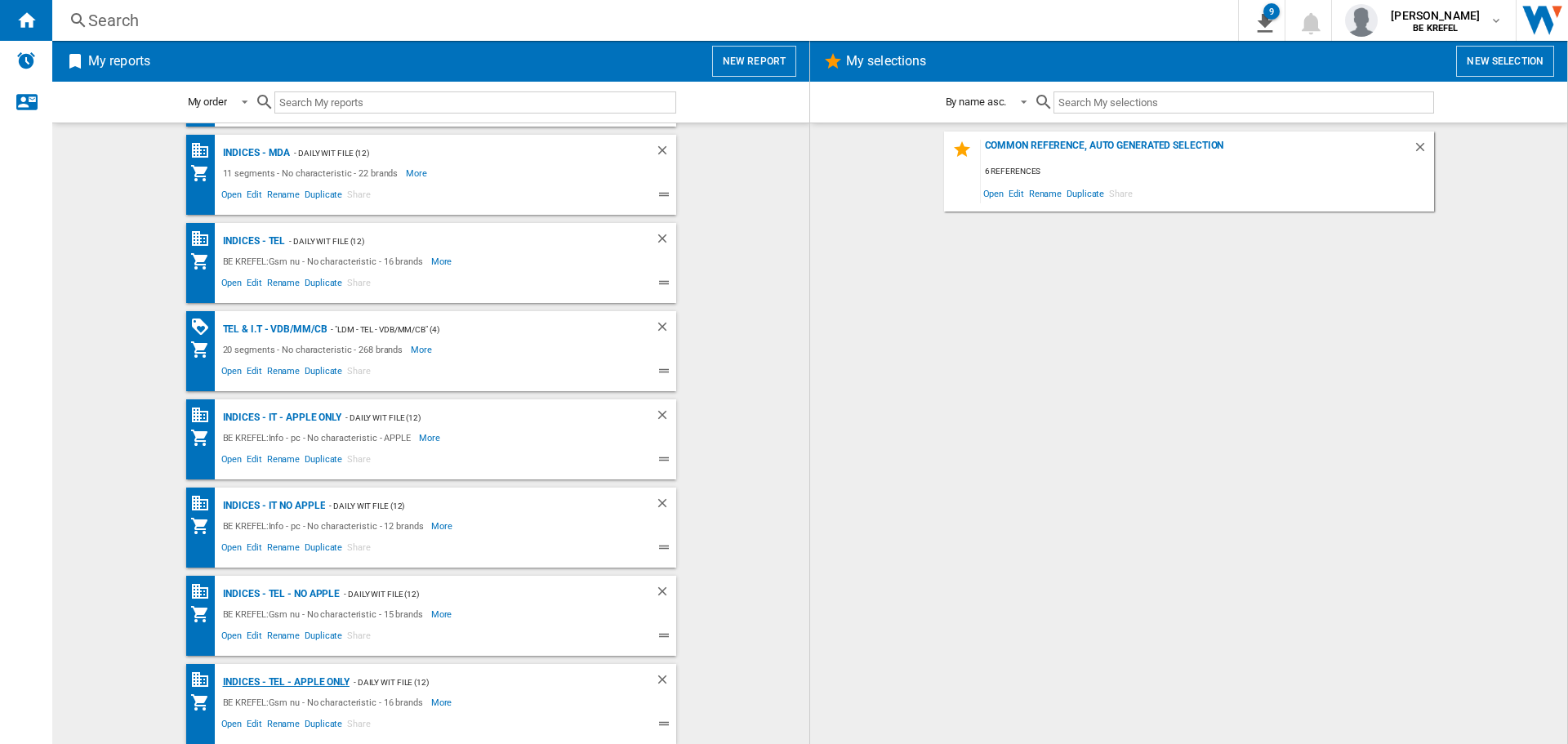
click at [280, 680] on div "Indices - TEL - APPLE ONLY" at bounding box center [284, 682] width 130 height 20
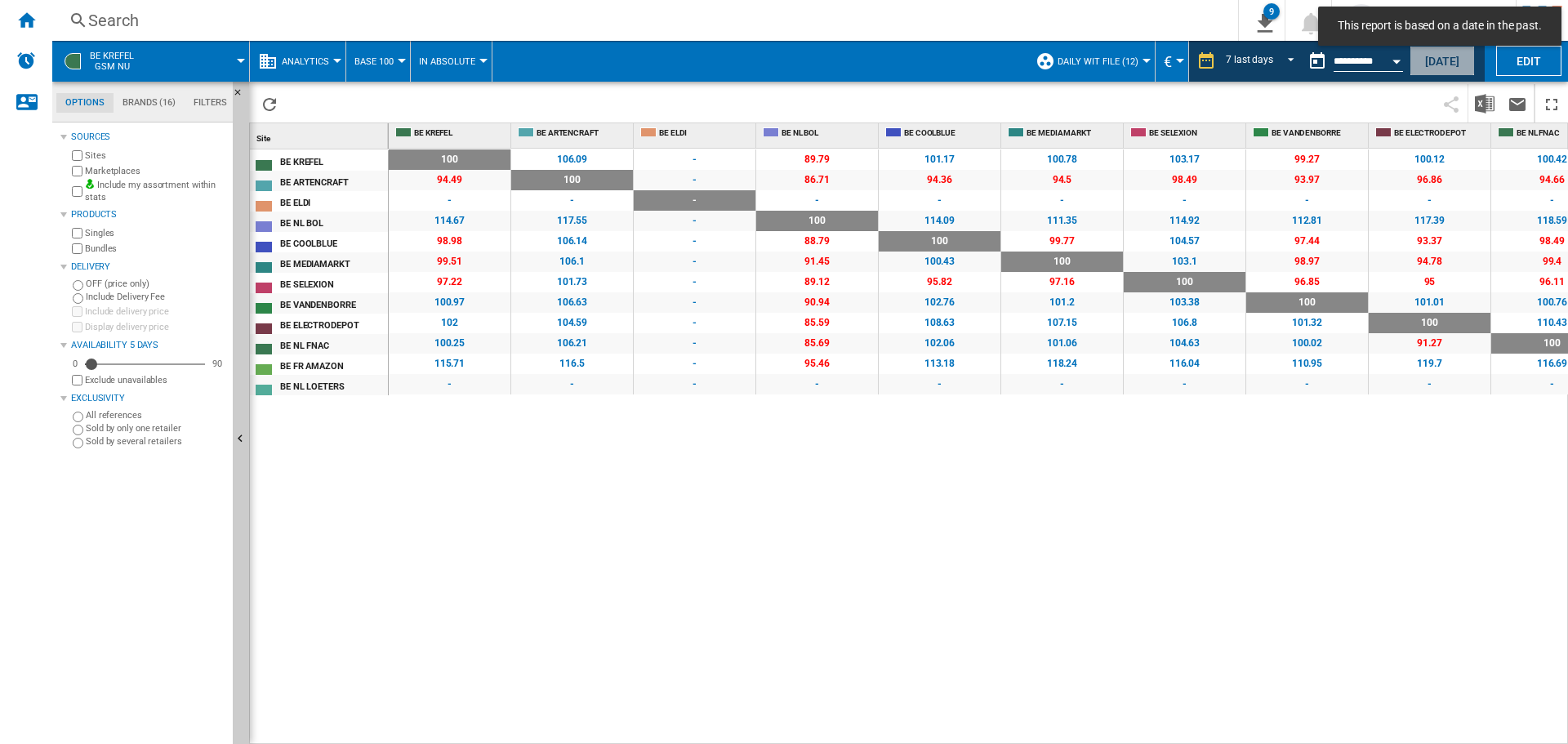
click at [1452, 63] on button "[DATE]" at bounding box center [1442, 61] width 66 height 30
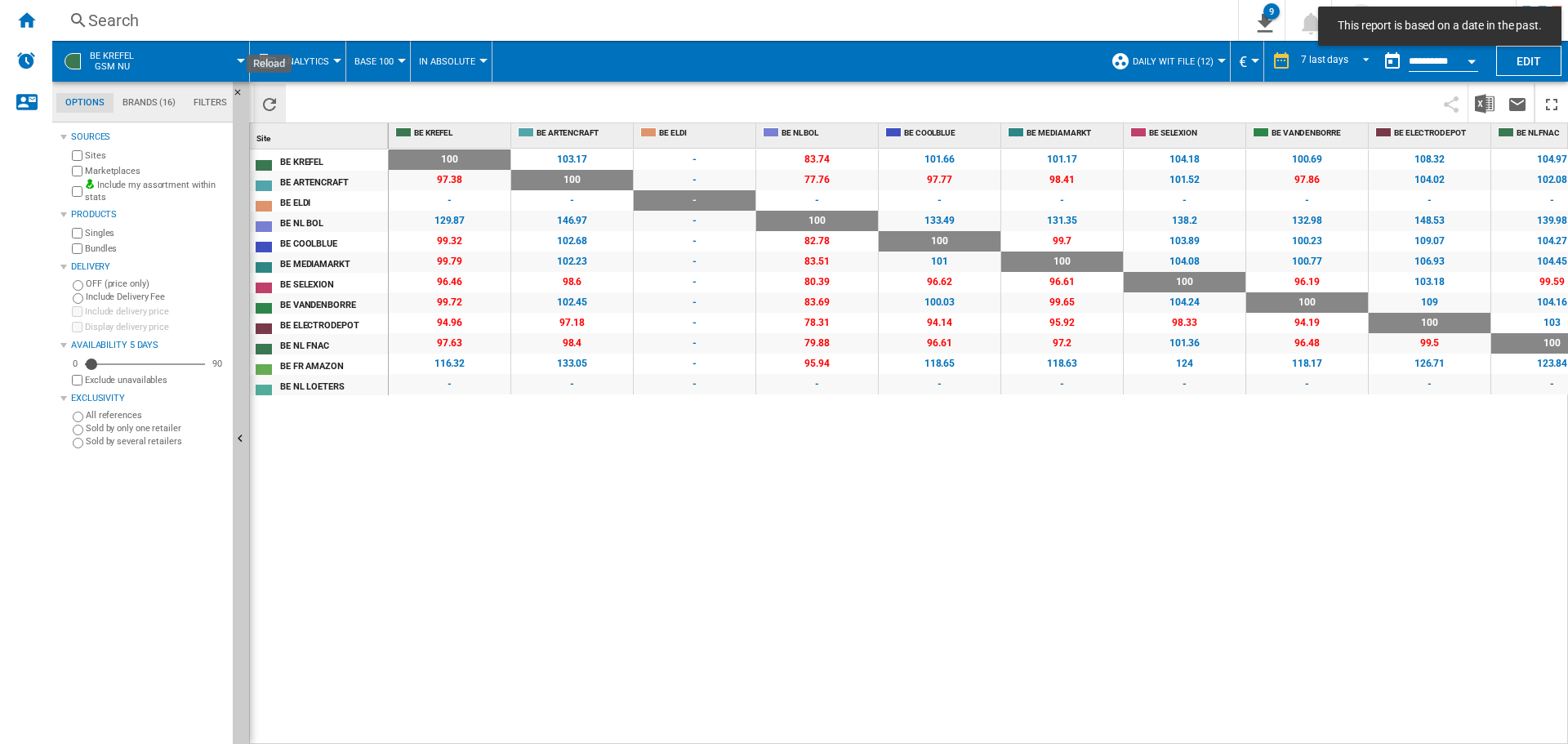
click at [260, 95] on ng-md-icon "Reload" at bounding box center [270, 105] width 20 height 20
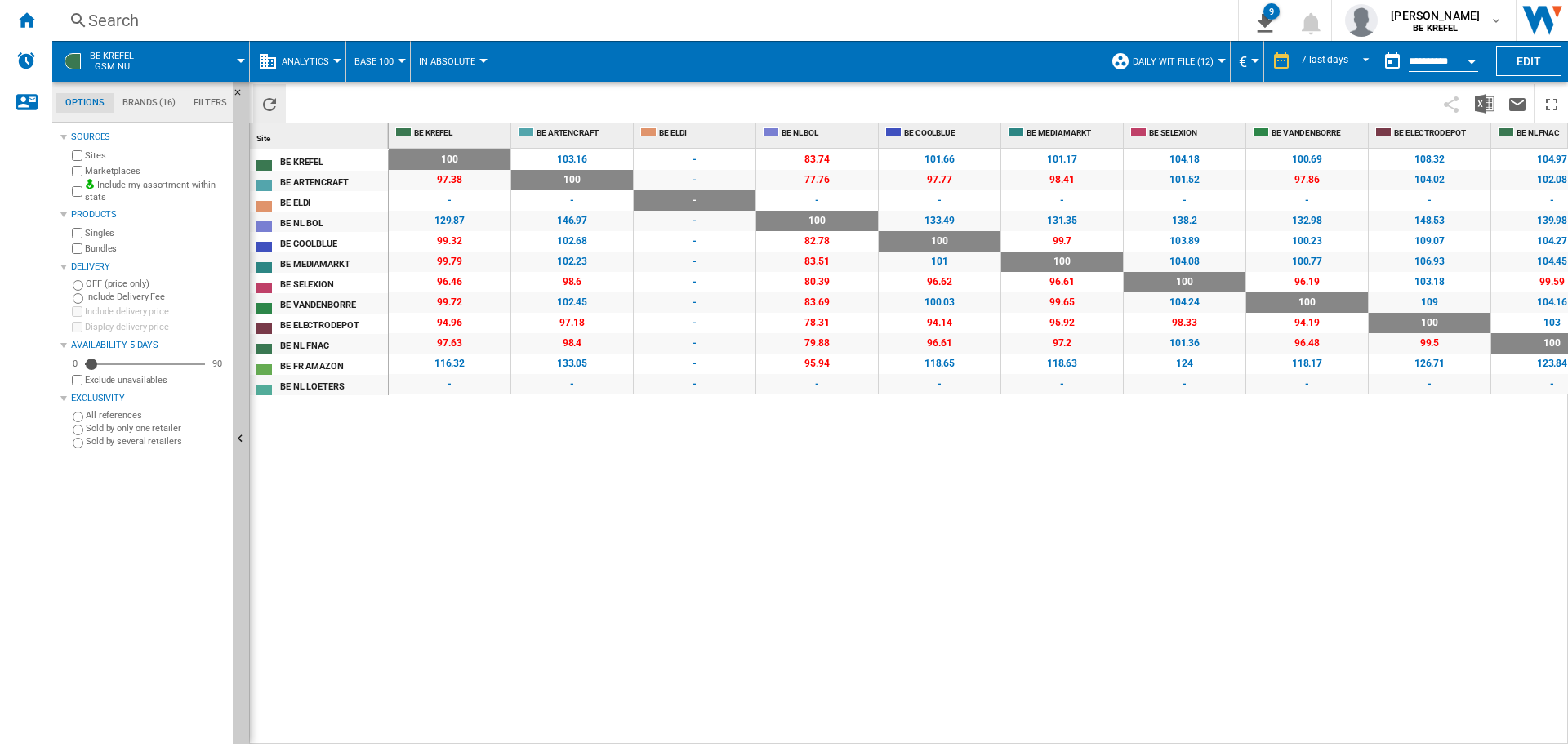
click at [276, 105] on ng-md-icon "Reload" at bounding box center [270, 105] width 20 height 20
click at [1484, 108] on img "Download in Excel" at bounding box center [1485, 104] width 20 height 20
click at [760, 534] on div "100 0 % 103.16 +3.16 % - - 83.74 -16.26 % 101.66 +1.66 % 101.17 +1.17 % 104.18 …" at bounding box center [979, 447] width 1180 height 597
click at [30, 20] on ng-md-icon "Home" at bounding box center [26, 20] width 20 height 20
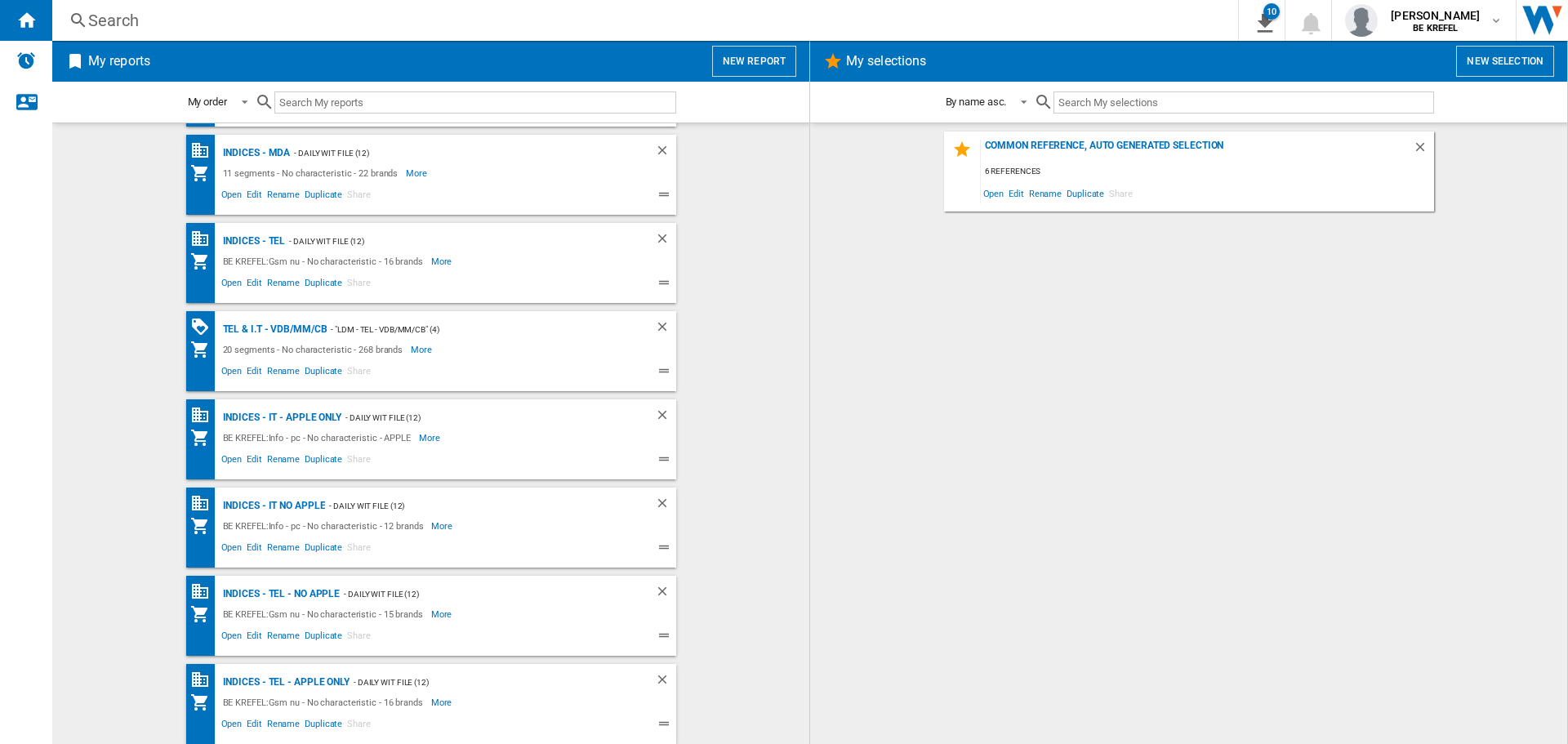
scroll to position [634, 0]
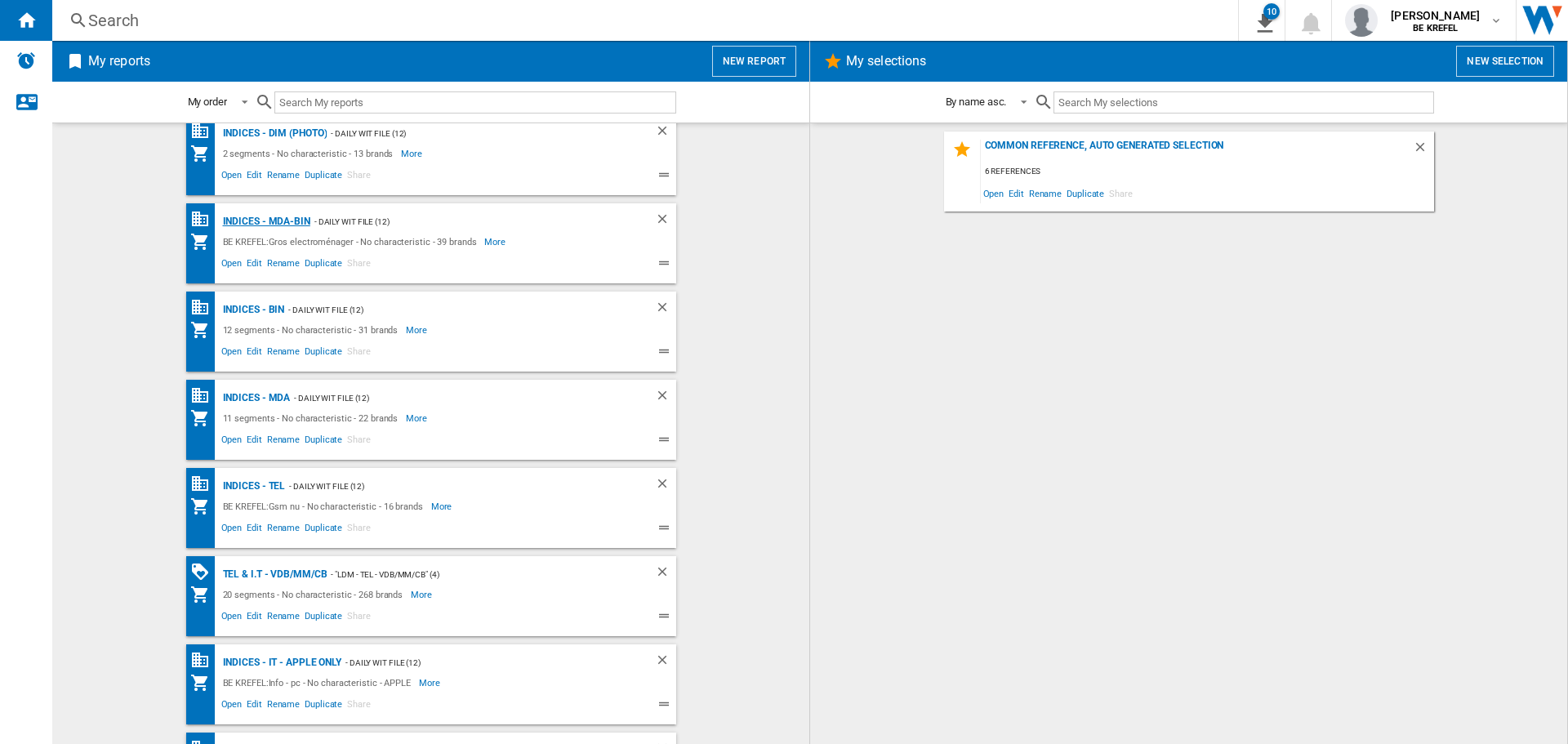
click at [267, 219] on div "Indices - MDA-BIN" at bounding box center [264, 221] width 91 height 20
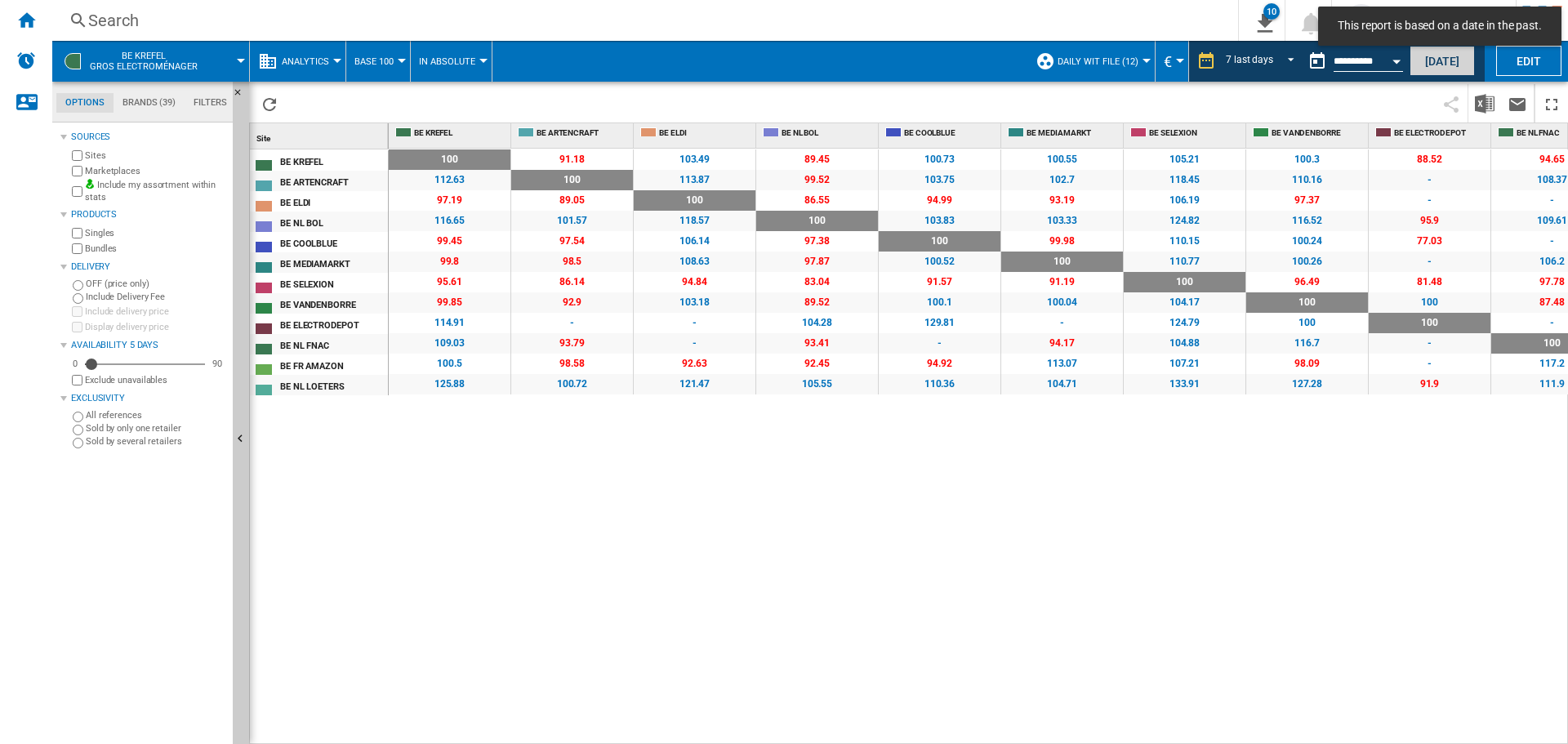
click at [1454, 63] on button "[DATE]" at bounding box center [1442, 61] width 66 height 30
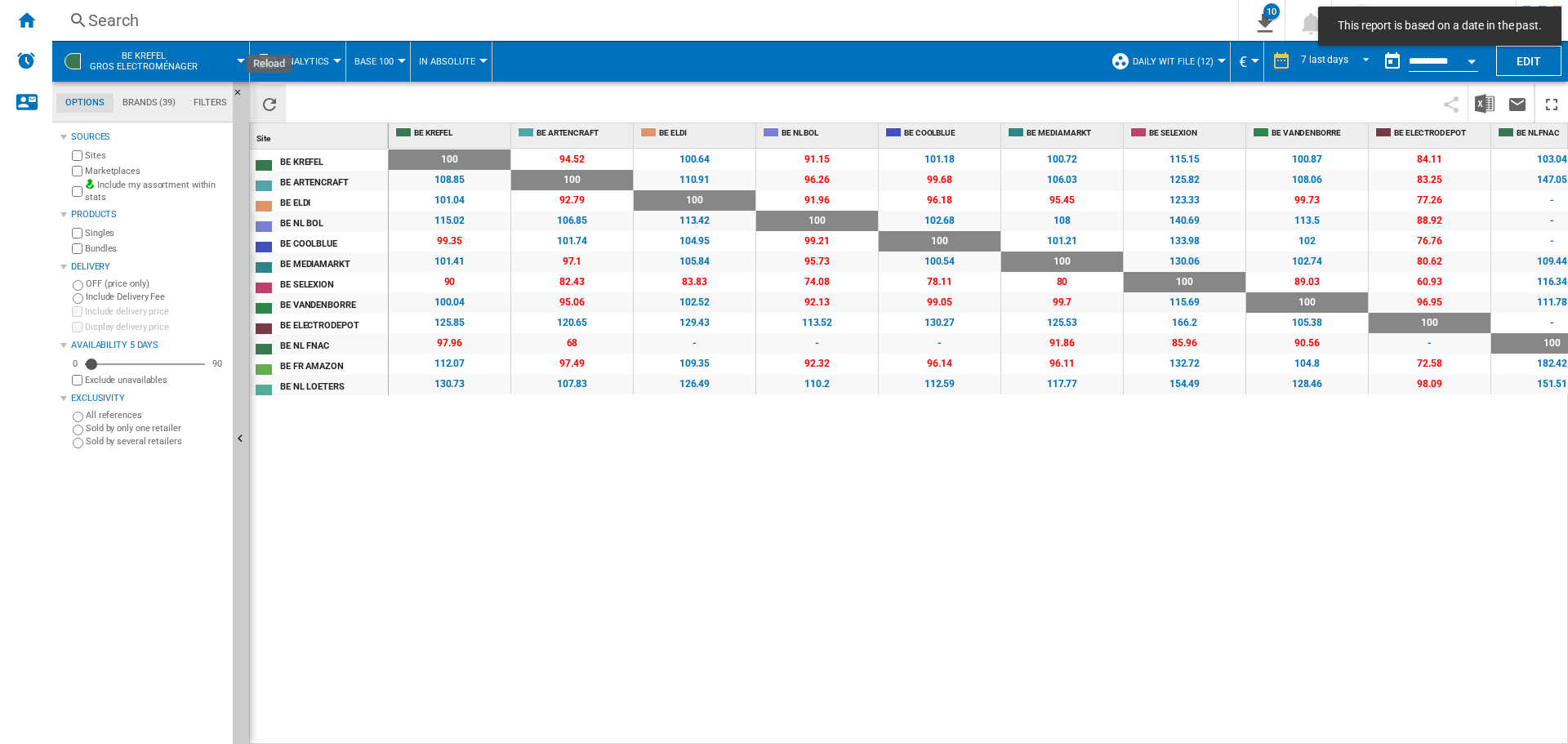
click at [272, 95] on ng-md-icon "Reload" at bounding box center [270, 105] width 20 height 20
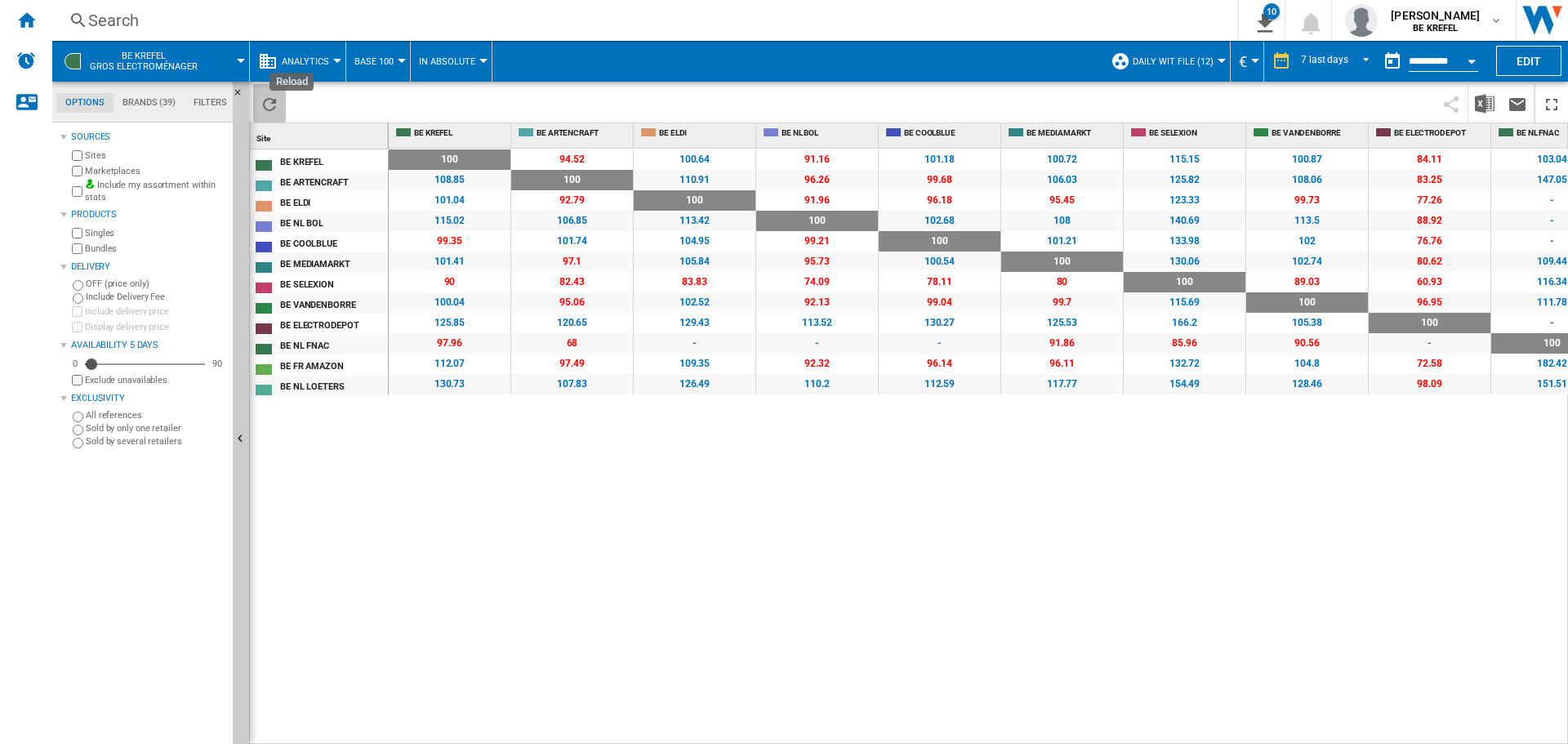
click at [274, 110] on ng-md-icon "Reload" at bounding box center [270, 105] width 20 height 20
drag, startPoint x: 28, startPoint y: 31, endPoint x: 48, endPoint y: 36, distance: 20.6
click at [28, 31] on div "Home" at bounding box center [26, 20] width 52 height 41
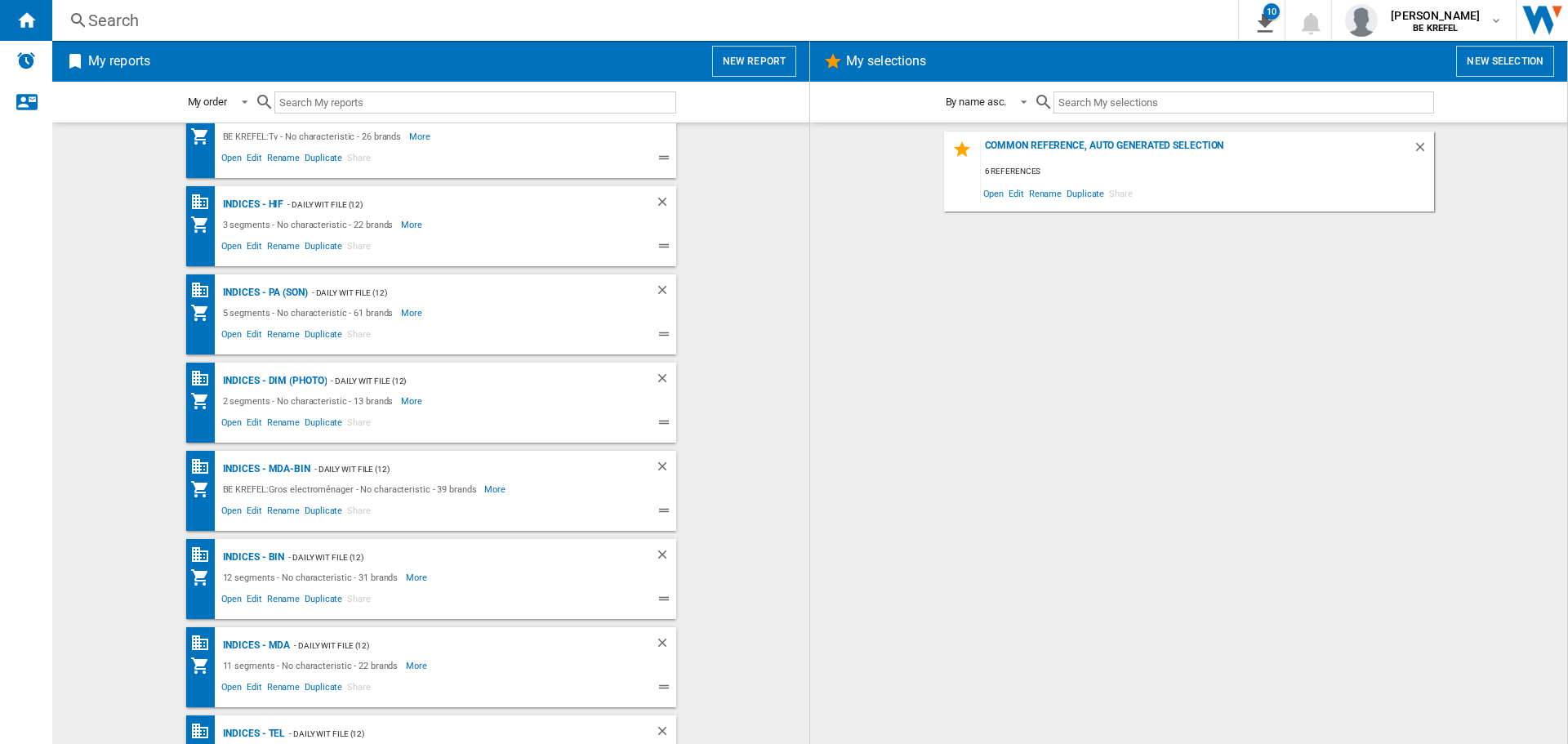
scroll to position [408, 0]
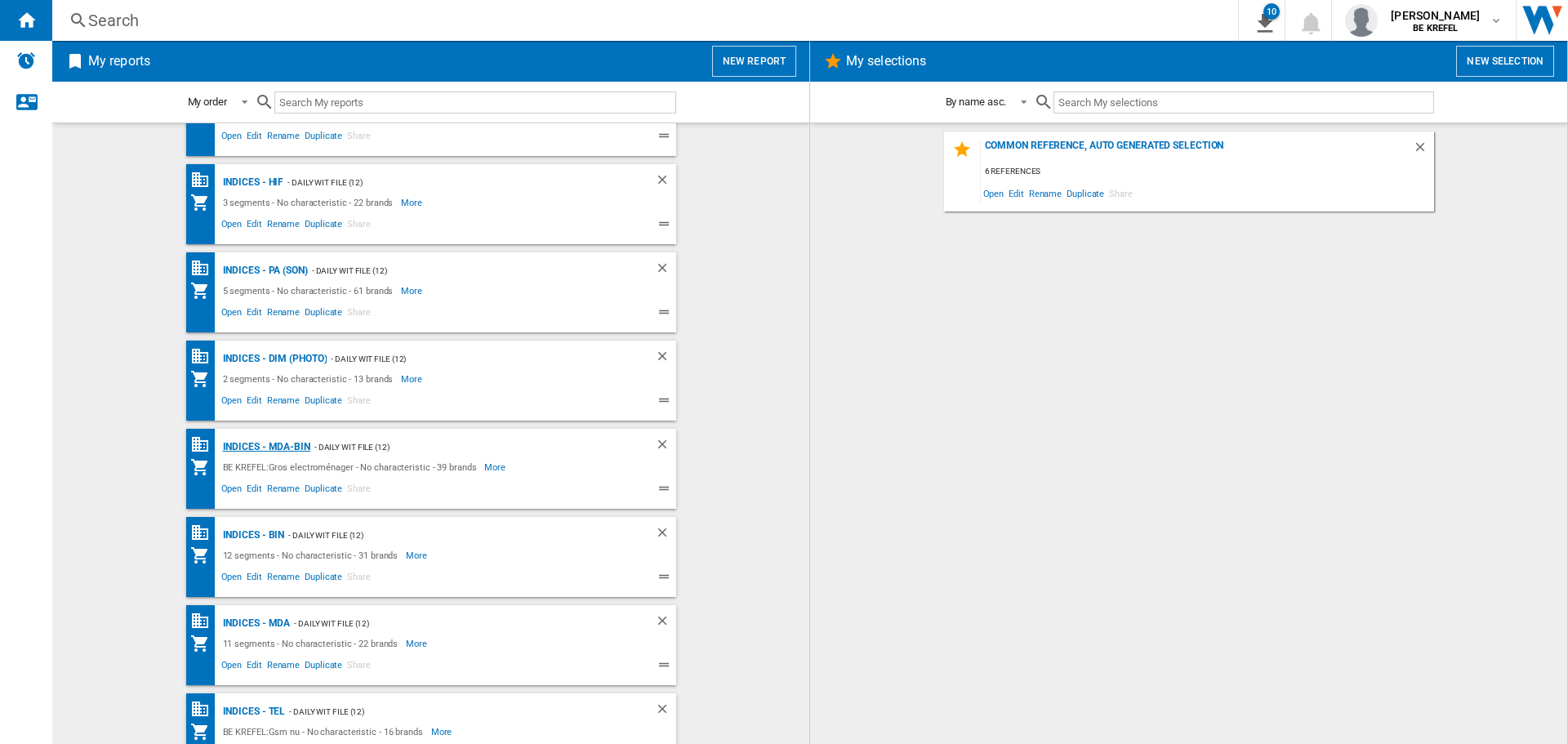
click at [255, 447] on div "Indices - MDA-BIN" at bounding box center [264, 447] width 91 height 20
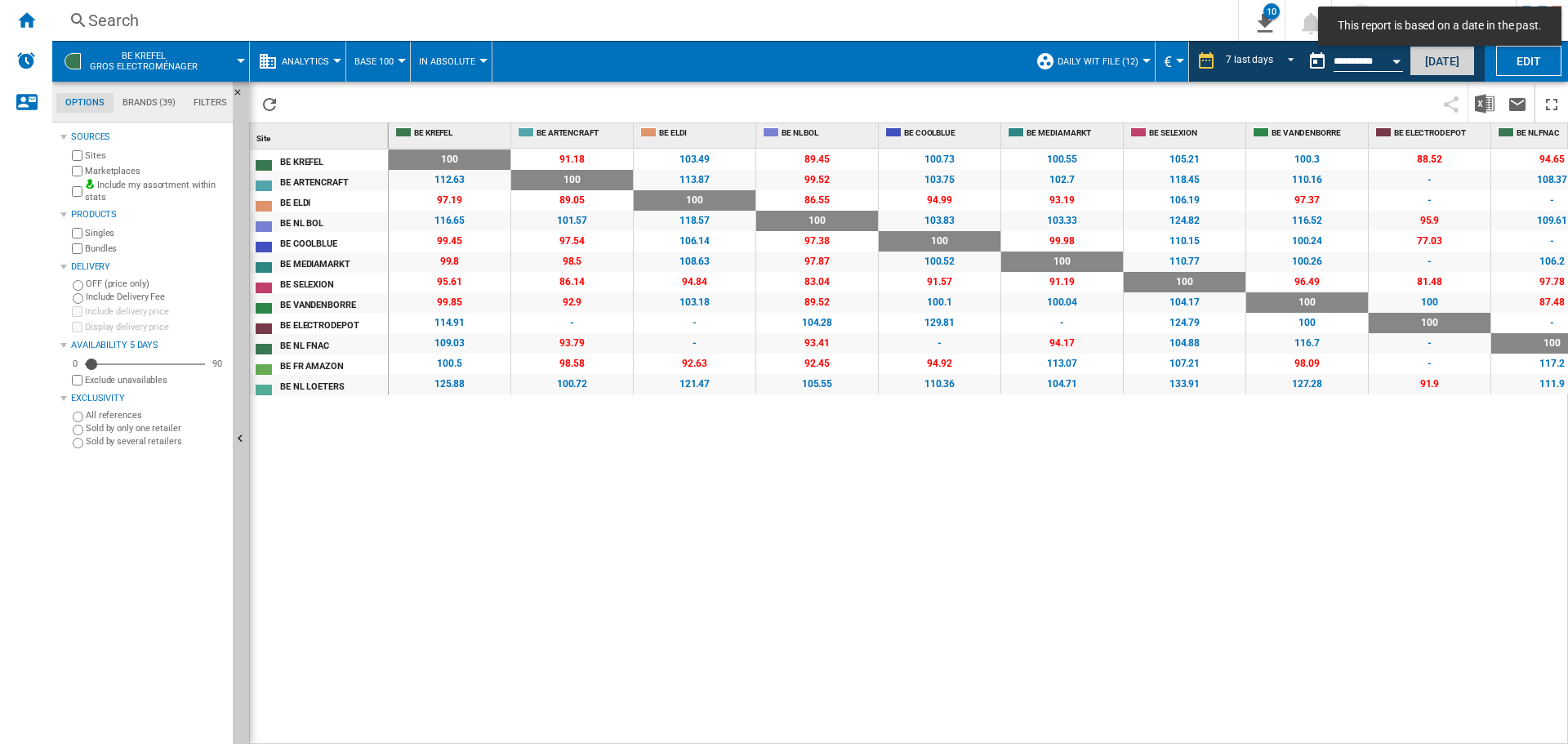
click at [1450, 59] on button "[DATE]" at bounding box center [1442, 61] width 66 height 30
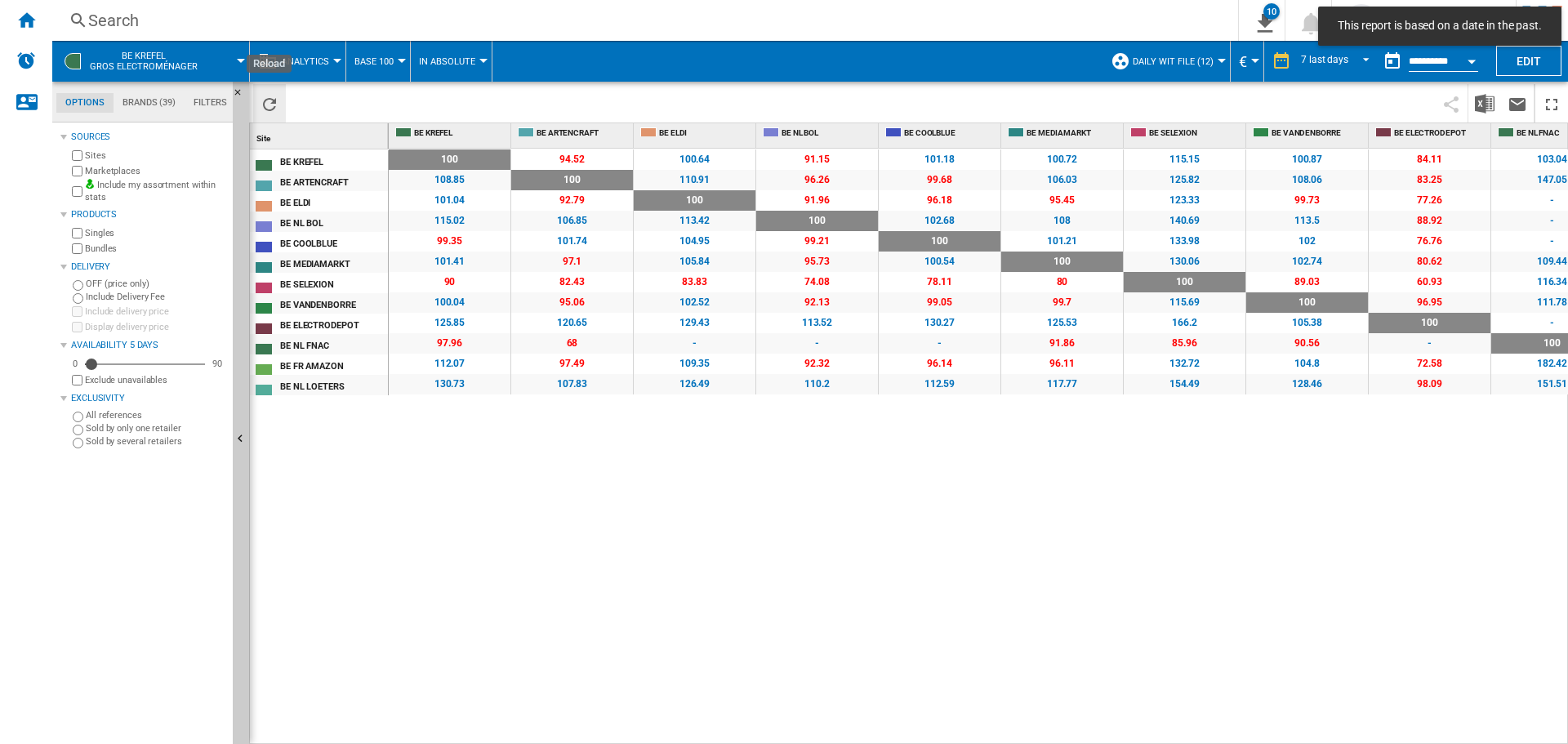
click at [267, 100] on ng-md-icon "Reload" at bounding box center [270, 105] width 20 height 20
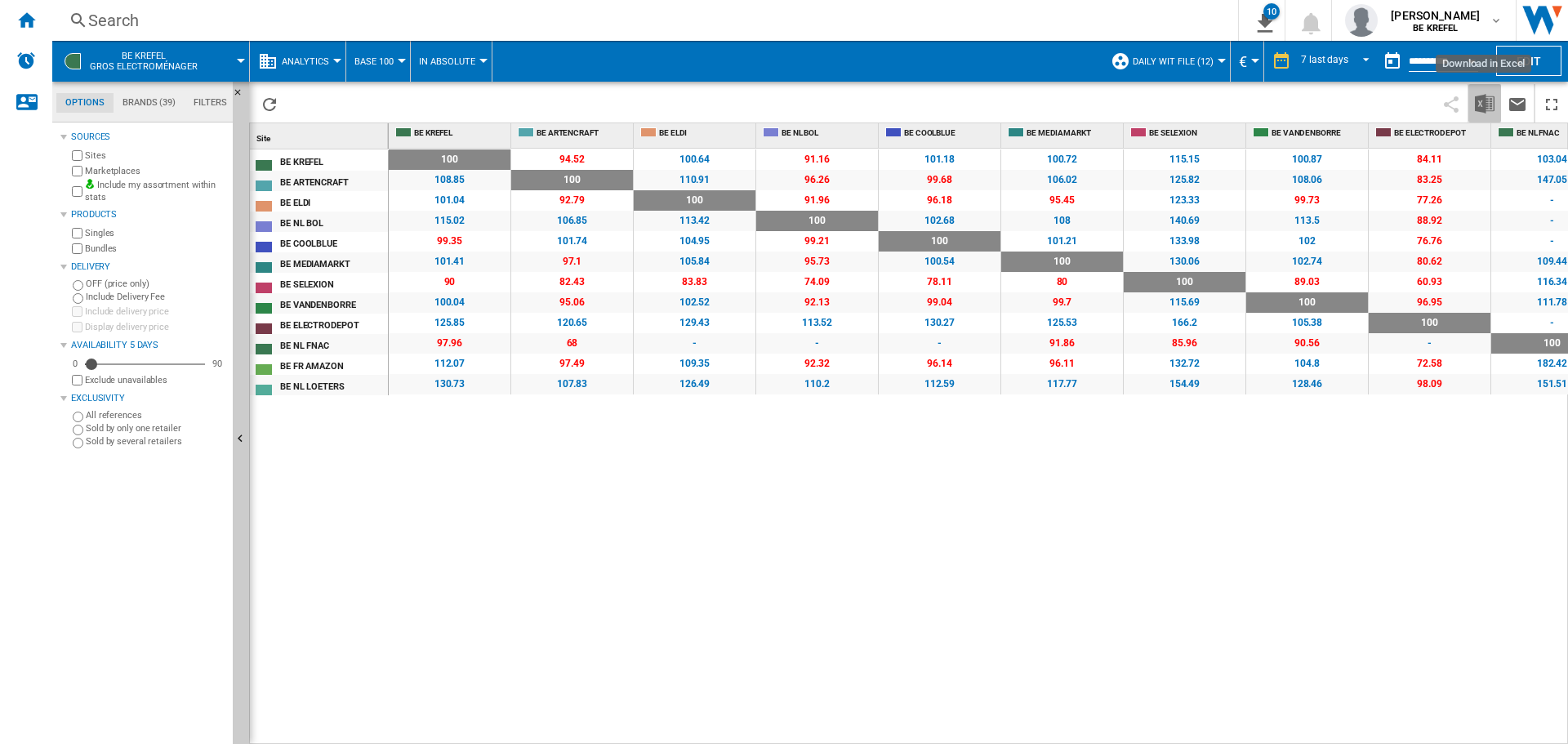
click at [1484, 103] on img "Download in Excel" at bounding box center [1485, 104] width 20 height 20
click at [27, 26] on ng-md-icon "Home" at bounding box center [26, 20] width 20 height 20
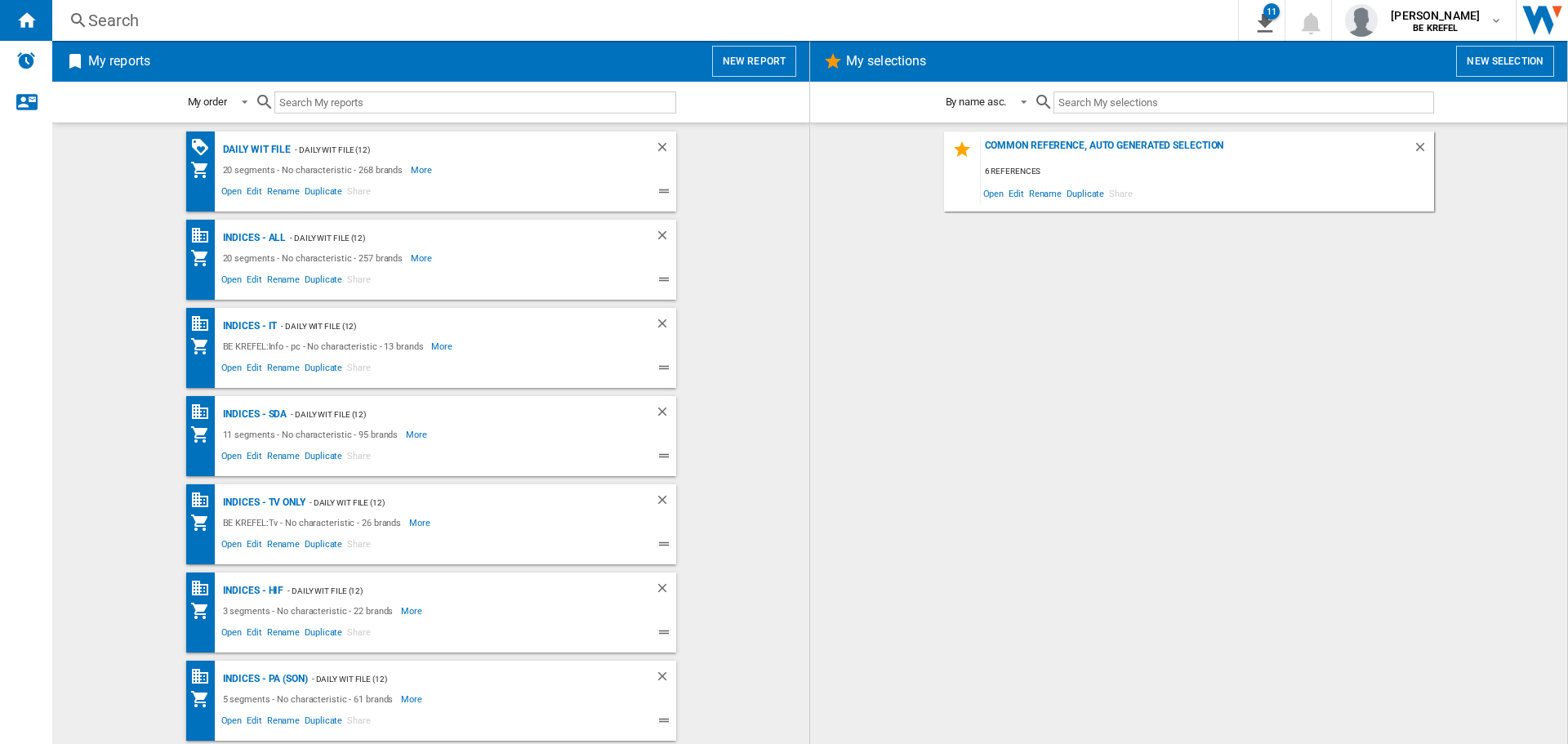
drag, startPoint x: 1008, startPoint y: 427, endPoint x: 998, endPoint y: 424, distance: 10.4
click at [1008, 427] on div "Common reference, auto generated selection 6 references Open Edit Rename Duplic…" at bounding box center [1188, 433] width 724 height 605
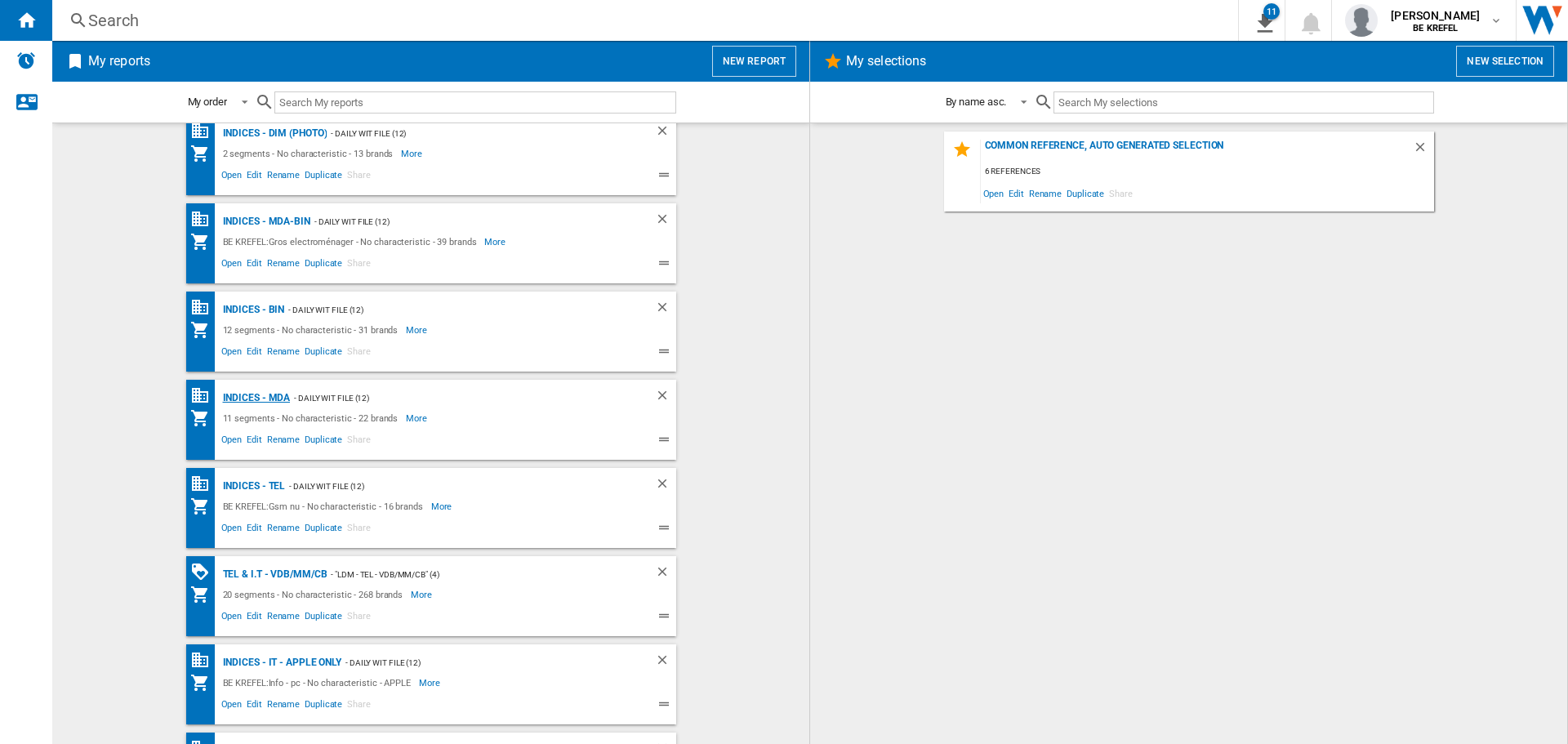
click at [264, 403] on div "Indices - MDA" at bounding box center [255, 398] width 72 height 20
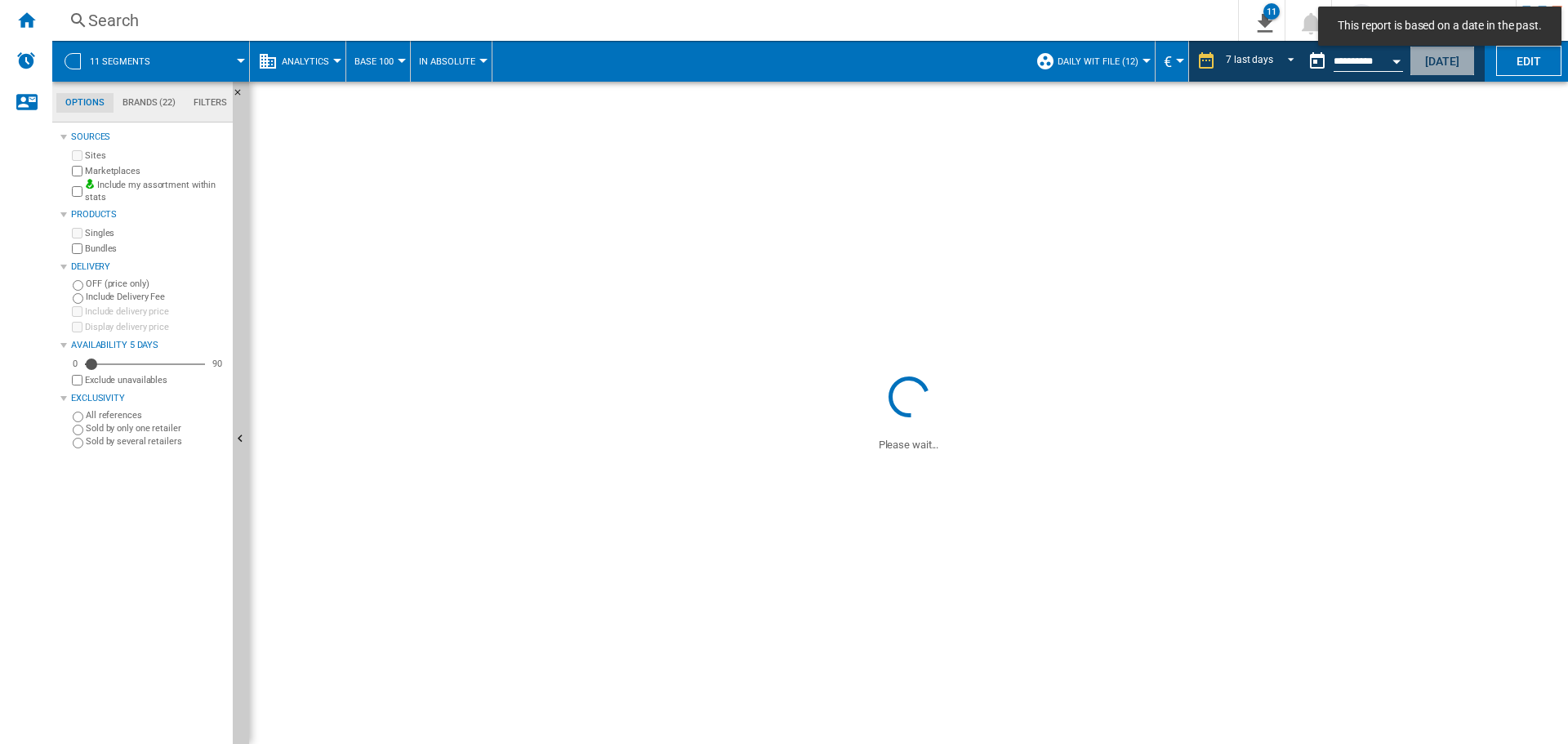
click at [1455, 54] on button "[DATE]" at bounding box center [1442, 61] width 66 height 30
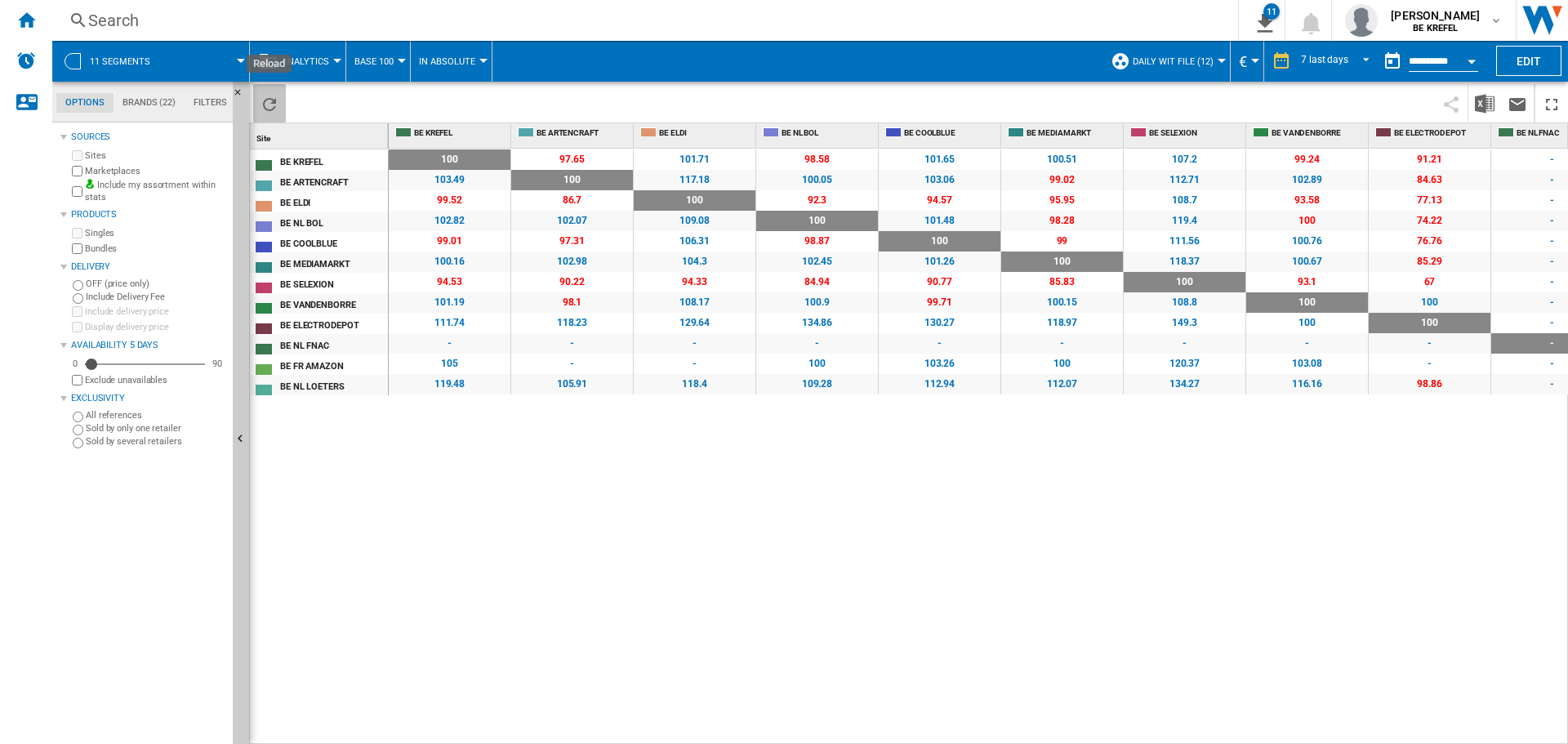
click at [279, 107] on ng-md-icon "Reload" at bounding box center [270, 105] width 20 height 20
click at [1478, 103] on img "Download in Excel" at bounding box center [1485, 104] width 20 height 20
click at [39, 25] on div "Home" at bounding box center [26, 20] width 52 height 41
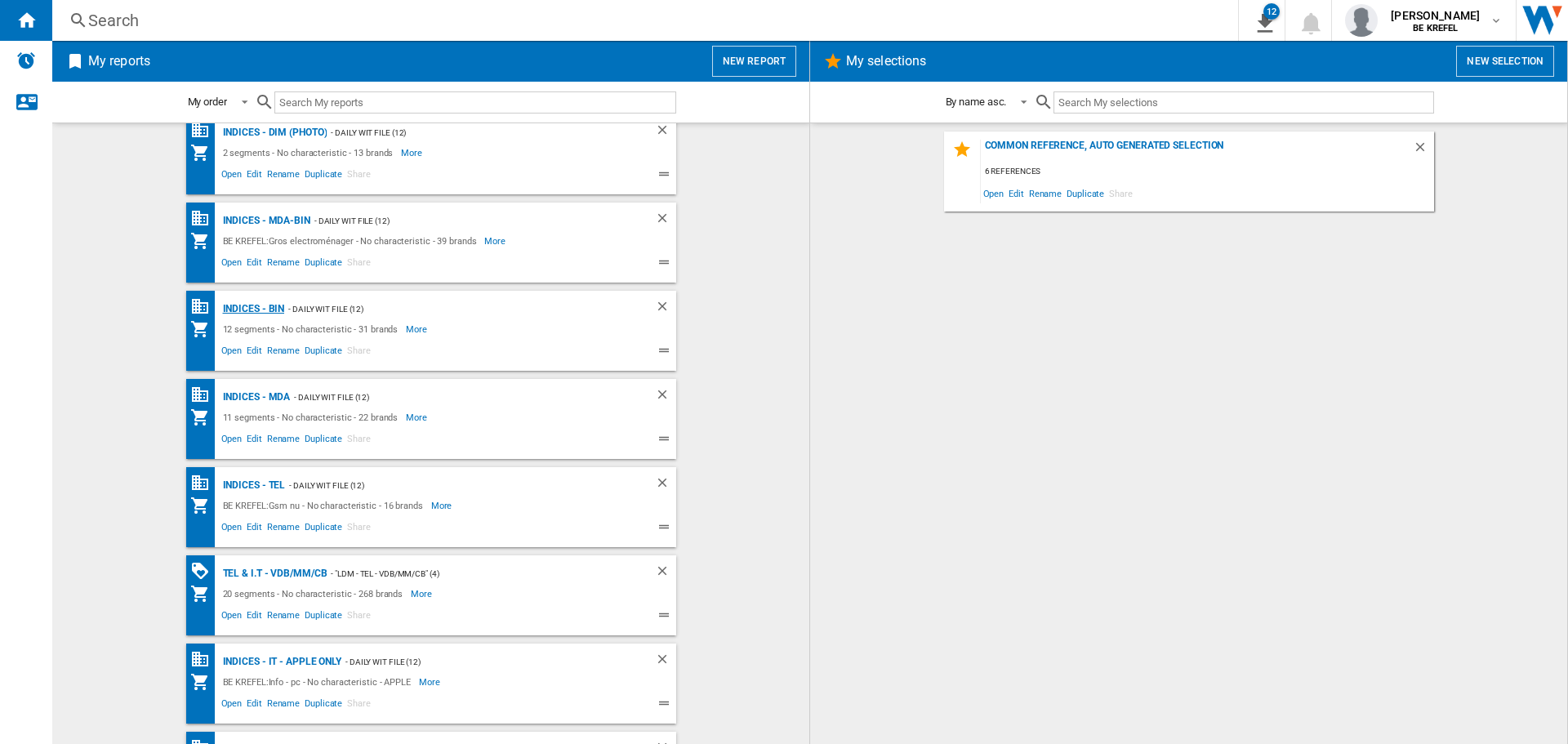
scroll to position [634, 0]
click at [255, 303] on div "Indices - BIN" at bounding box center [252, 310] width 67 height 20
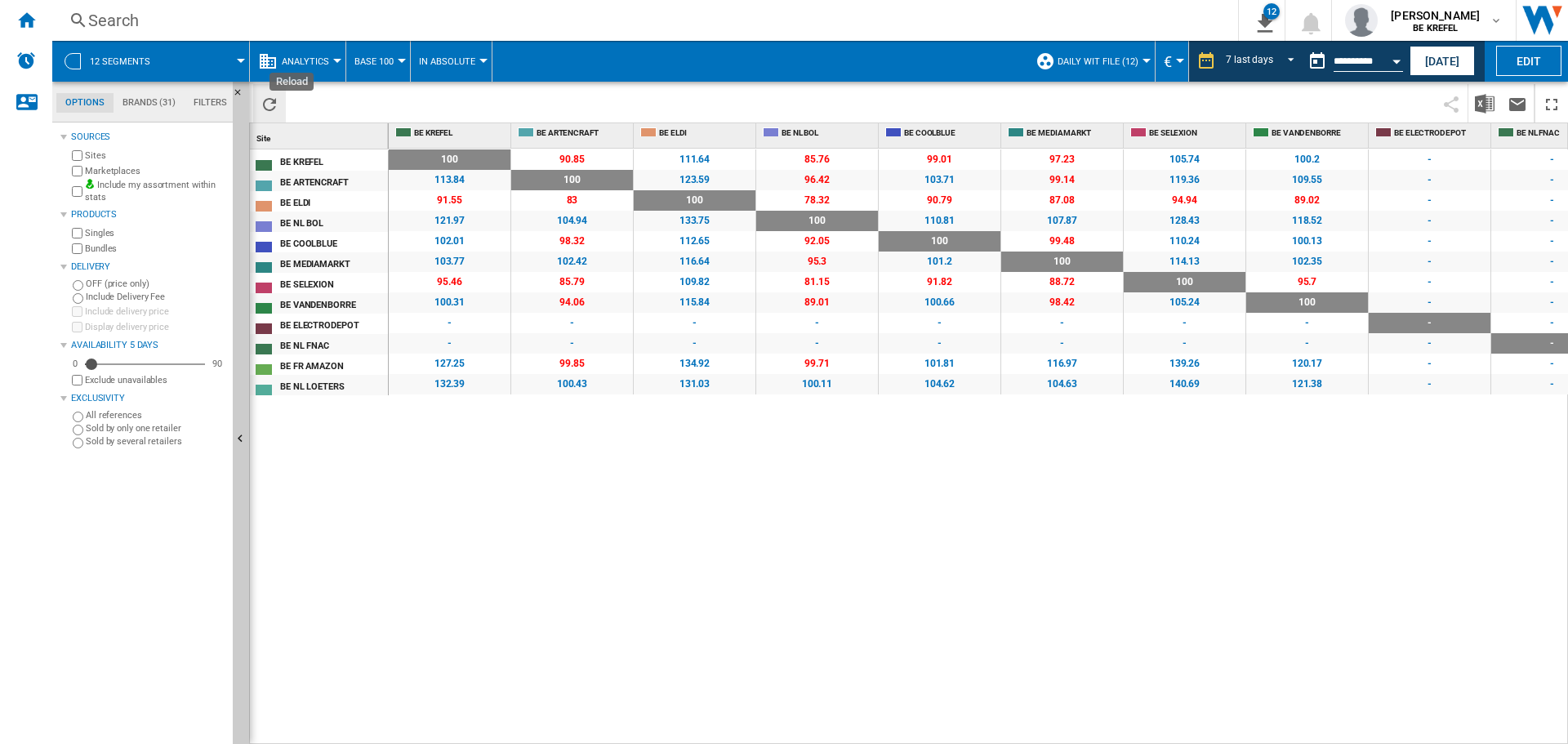
click at [267, 107] on ng-md-icon "Reload" at bounding box center [270, 105] width 20 height 20
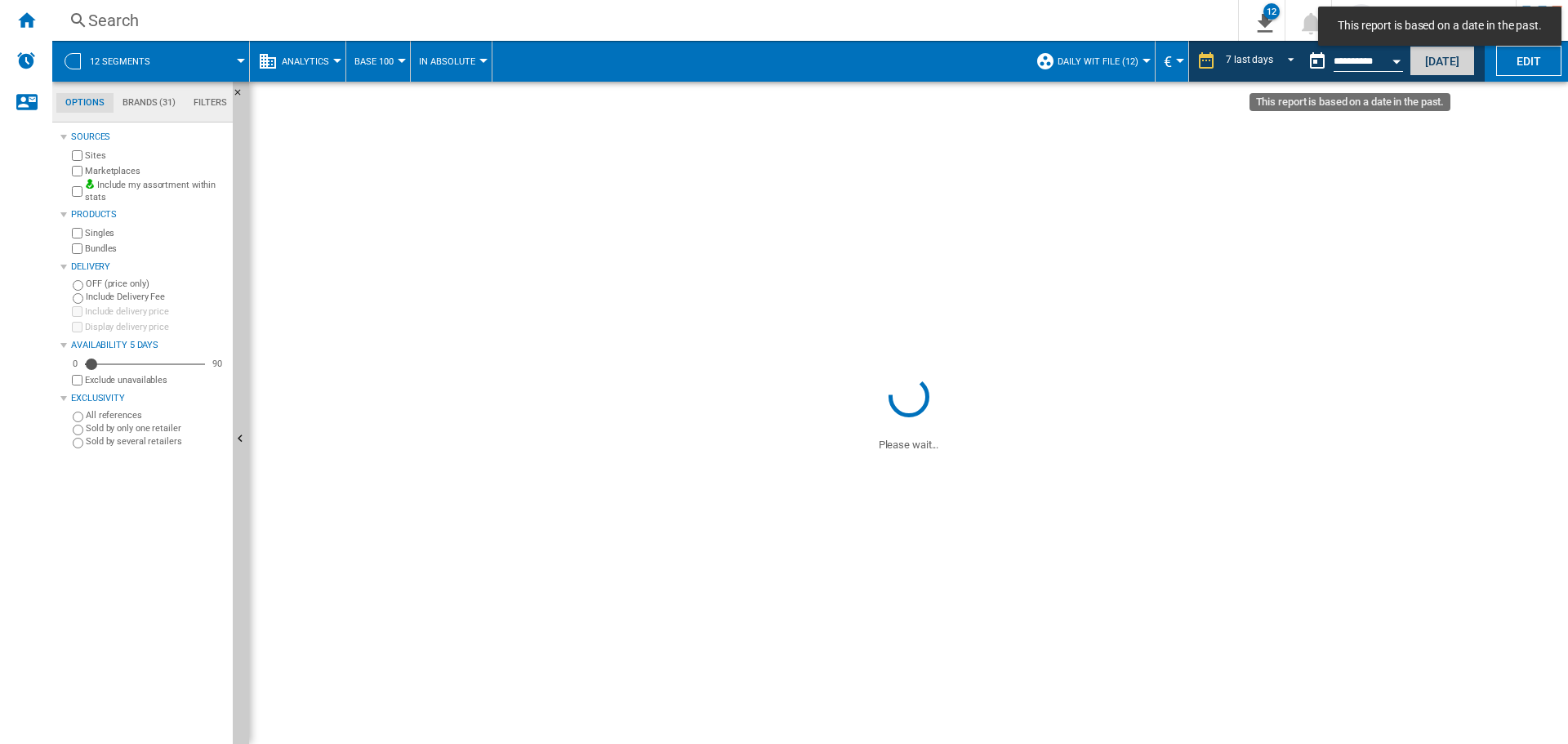
click at [1412, 60] on button "[DATE]" at bounding box center [1442, 61] width 66 height 30
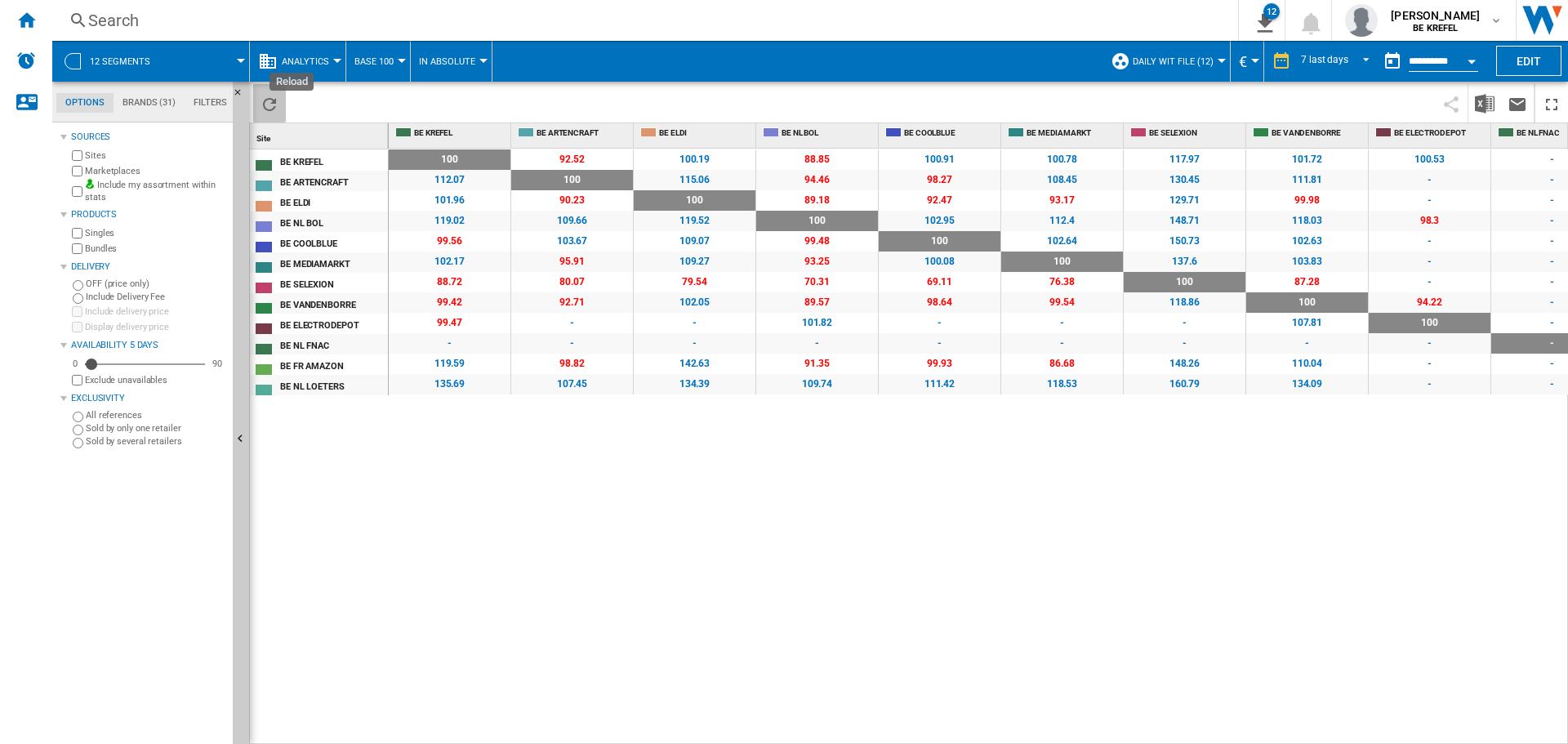
click at [278, 105] on ng-md-icon "Reload" at bounding box center [270, 105] width 20 height 20
click at [1484, 102] on img "Download in Excel" at bounding box center [1485, 104] width 20 height 20
click at [687, 516] on div "100 0 % 92.52 -7.48 % 100.19 +0.19 % 88.85 -11.15 % 100.91 +0.91 % 100.78 +0.78…" at bounding box center [979, 447] width 1180 height 597
